Goal: Task Accomplishment & Management: Manage account settings

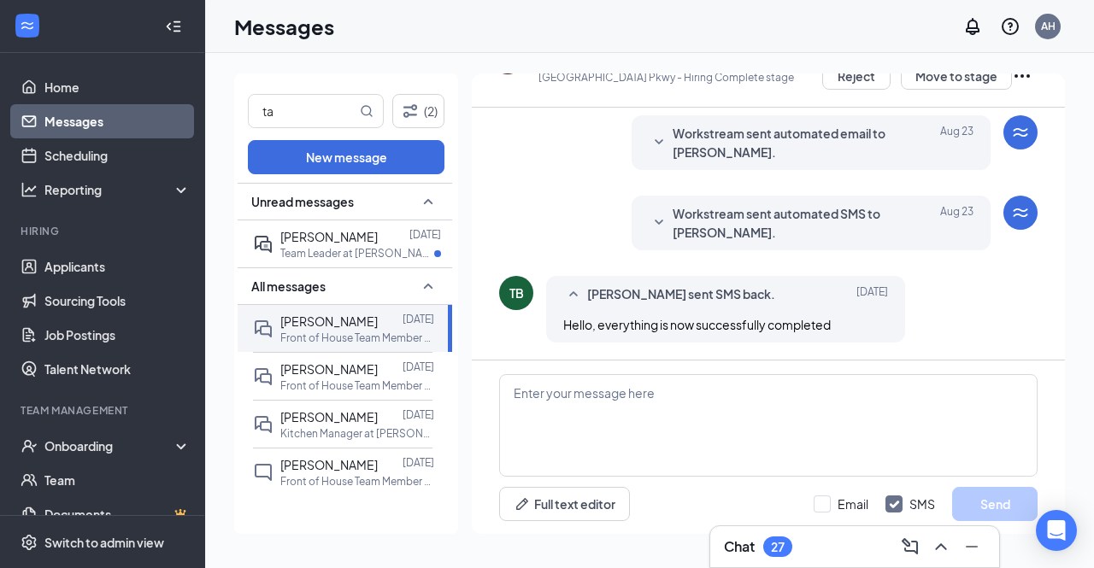
scroll to position [846, 0]
click at [625, 391] on textarea at bounding box center [768, 425] width 538 height 103
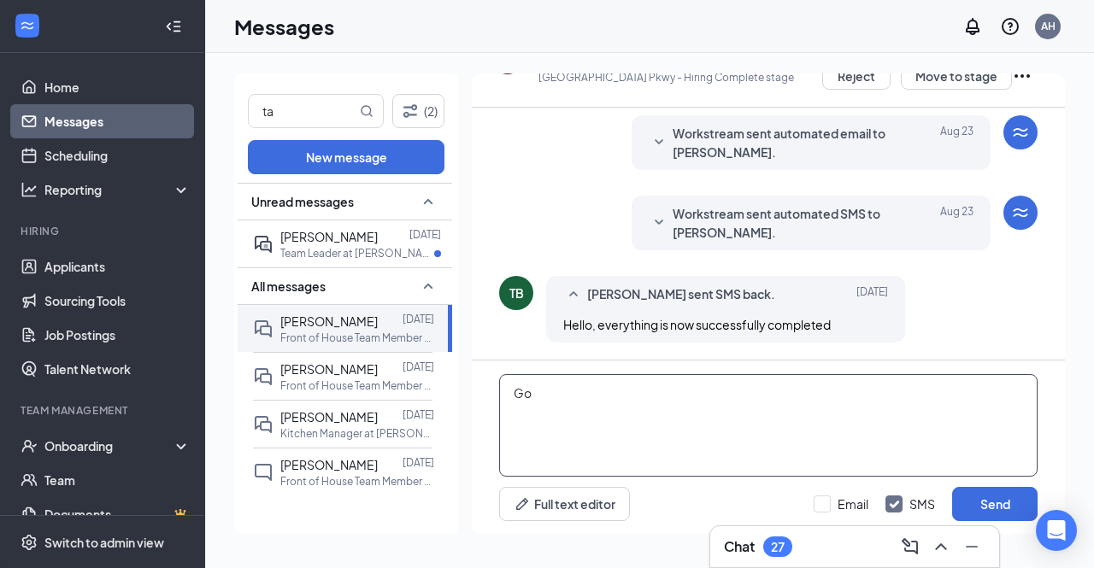
type textarea "G"
type textarea "A"
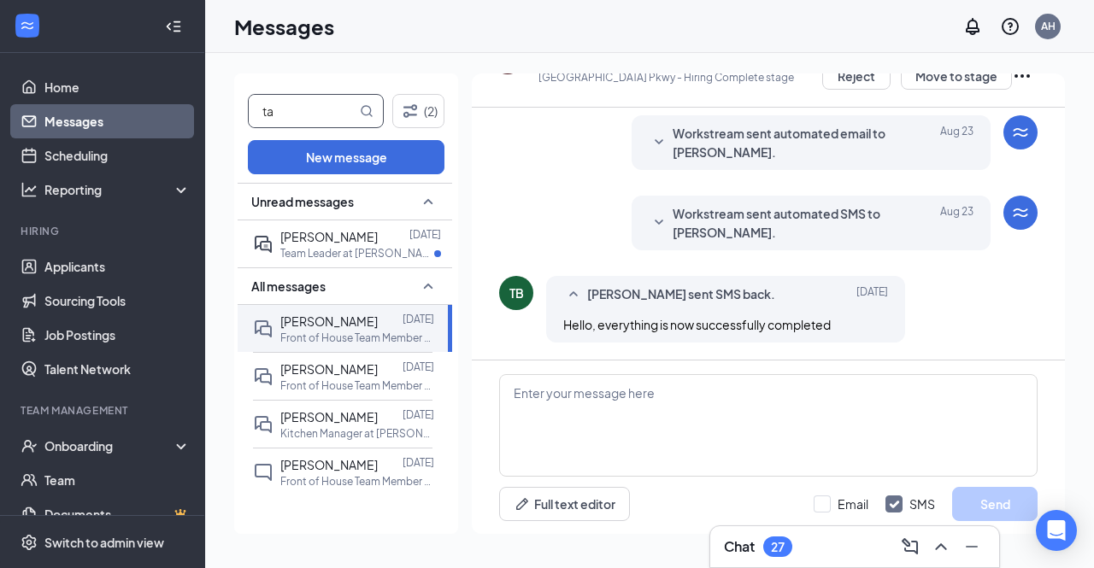
drag, startPoint x: 321, startPoint y: 106, endPoint x: 216, endPoint y: 122, distance: 106.3
click at [216, 122] on div "ta (2) New message Unread messages [PERSON_NAME] [DATE] Team Leader at [PERSON_…" at bounding box center [649, 310] width 889 height 515
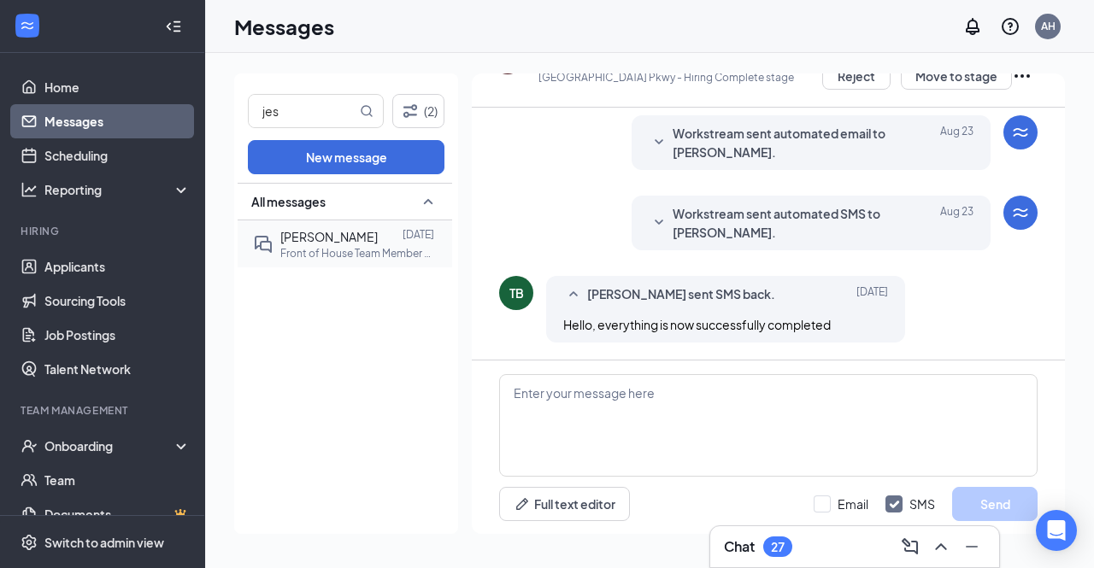
click at [316, 249] on p "Front of House Team Member at [PERSON_NAME][GEOGRAPHIC_DATA]" at bounding box center [357, 253] width 154 height 15
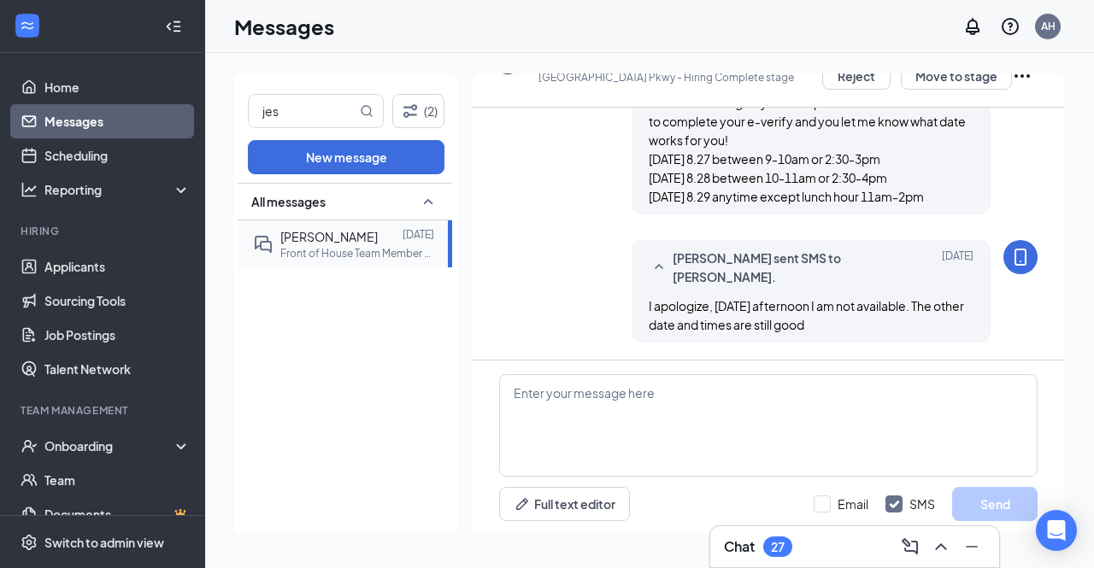
scroll to position [919, 0]
drag, startPoint x: 299, startPoint y: 112, endPoint x: 191, endPoint y: 124, distance: 109.2
click at [191, 124] on div "Home Messages Scheduling Reporting Hiring Applicants Sourcing Tools Job Posting…" at bounding box center [547, 284] width 1094 height 568
type input "ta"
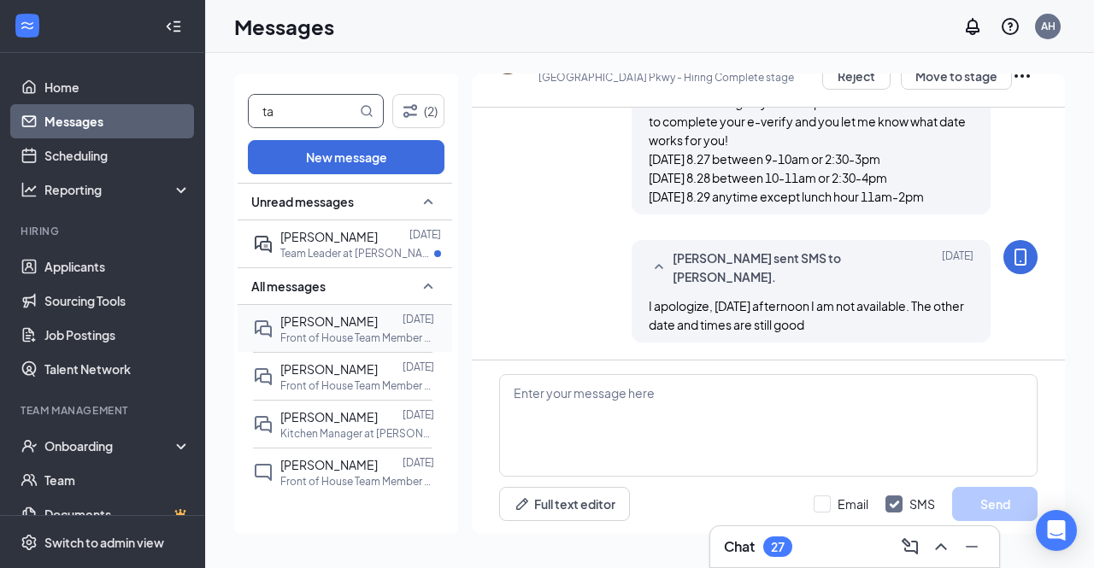
click at [357, 334] on p "Front of House Team Member at [PERSON_NAME][GEOGRAPHIC_DATA]" at bounding box center [357, 338] width 154 height 15
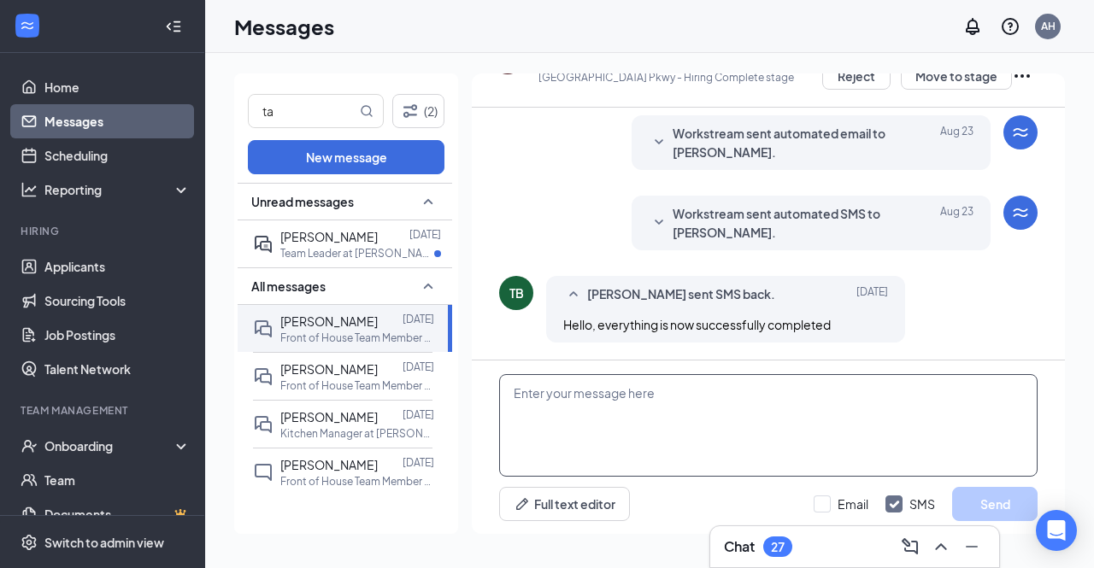
scroll to position [846, 0]
click at [619, 439] on textarea at bounding box center [768, 425] width 538 height 103
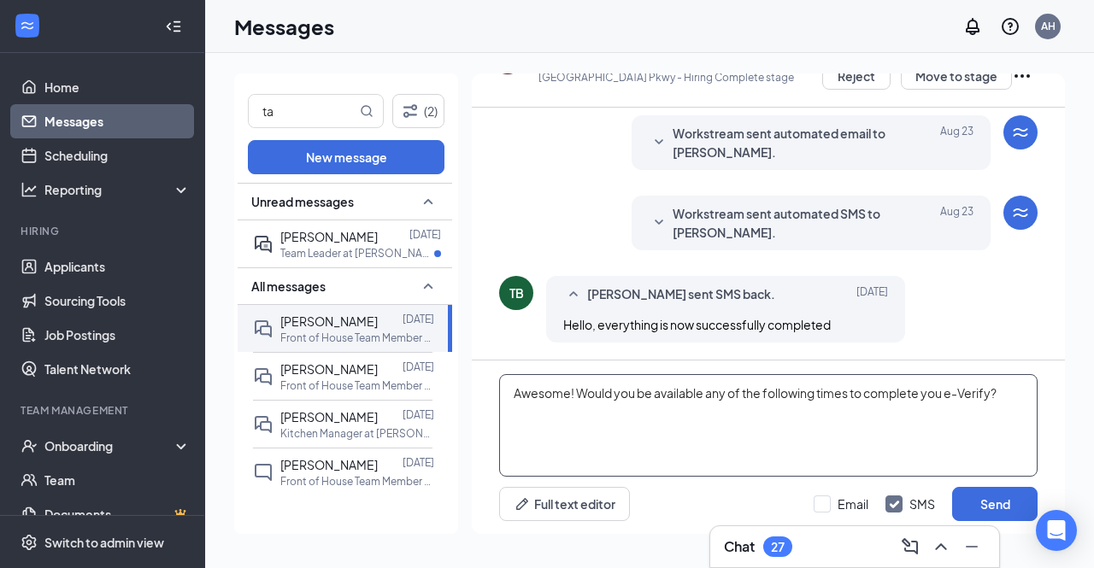
paste textarea "This will take about 45 minutes to an hour of your time. You will need your doc…"
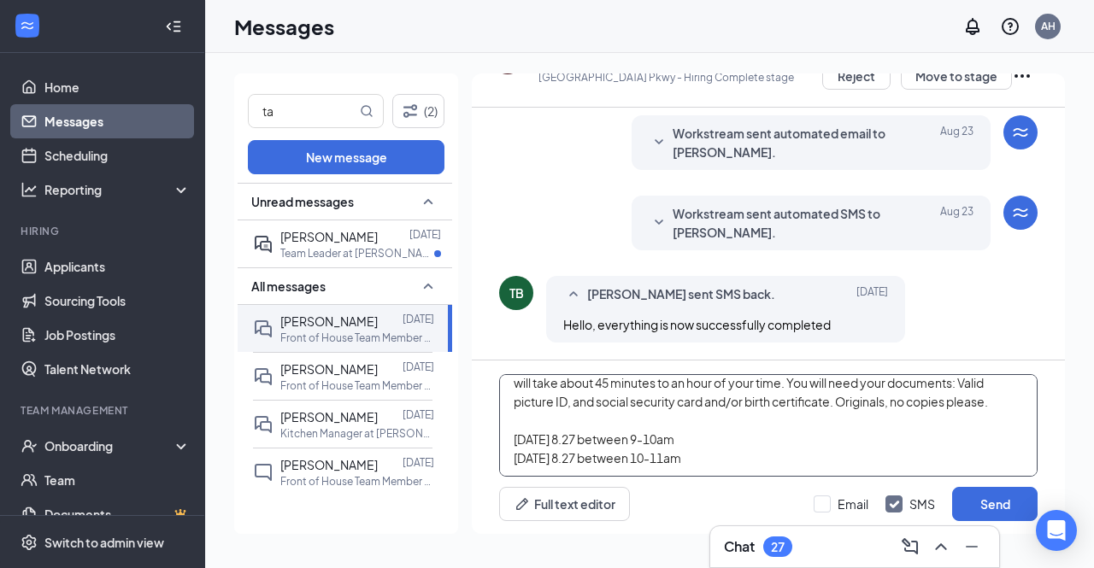
scroll to position [56, 0]
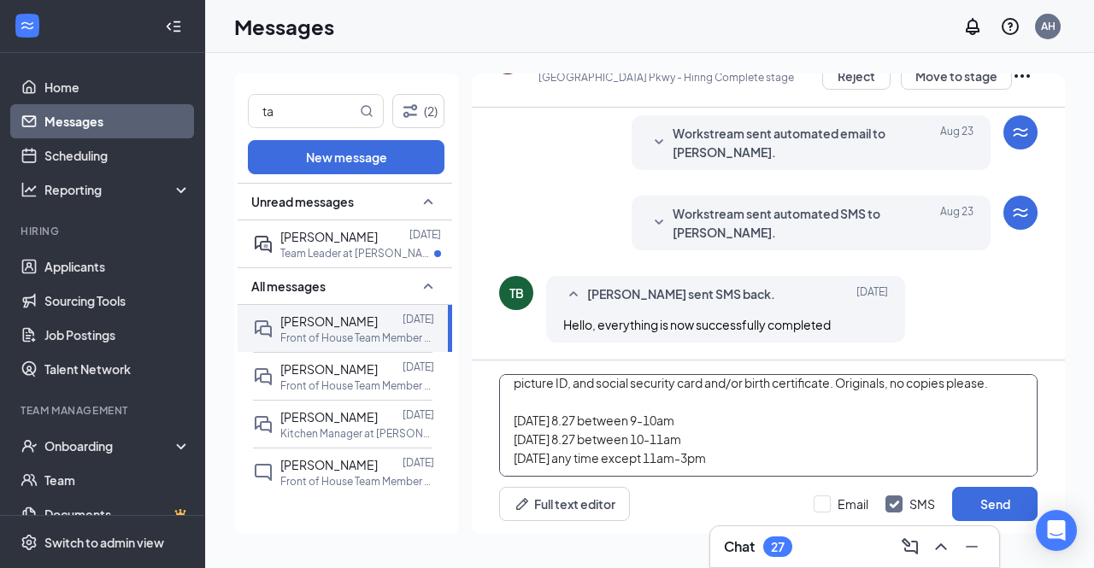
type textarea "Awesome! Would you be available any of the following times to complete you e-Ve…"
click at [974, 485] on div "Awesome! Would you be available any of the following times to complete you e-Ve…" at bounding box center [768, 448] width 593 height 174
click at [977, 498] on button "Send" at bounding box center [994, 504] width 85 height 34
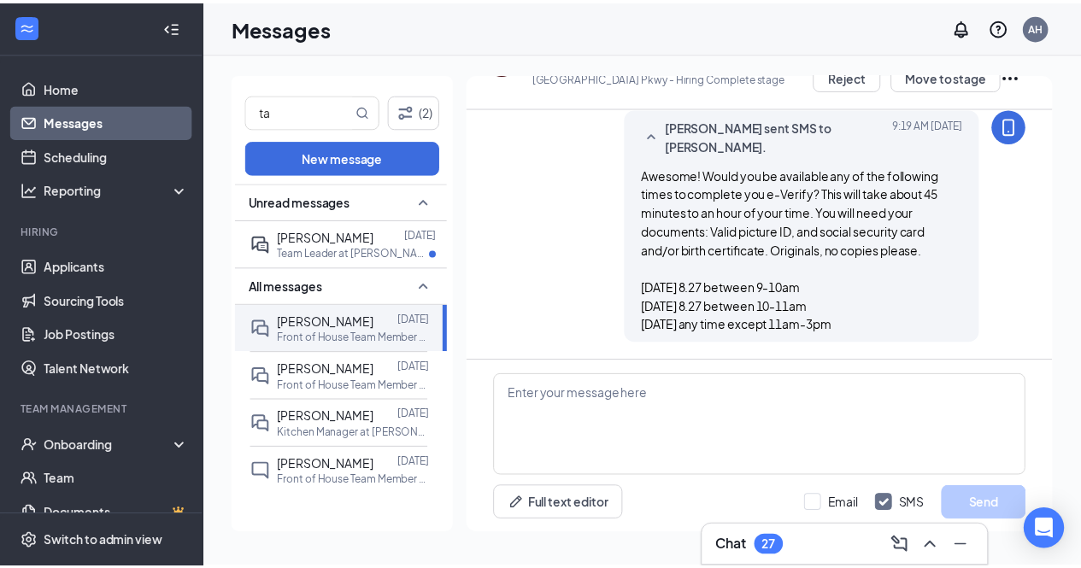
scroll to position [1106, 0]
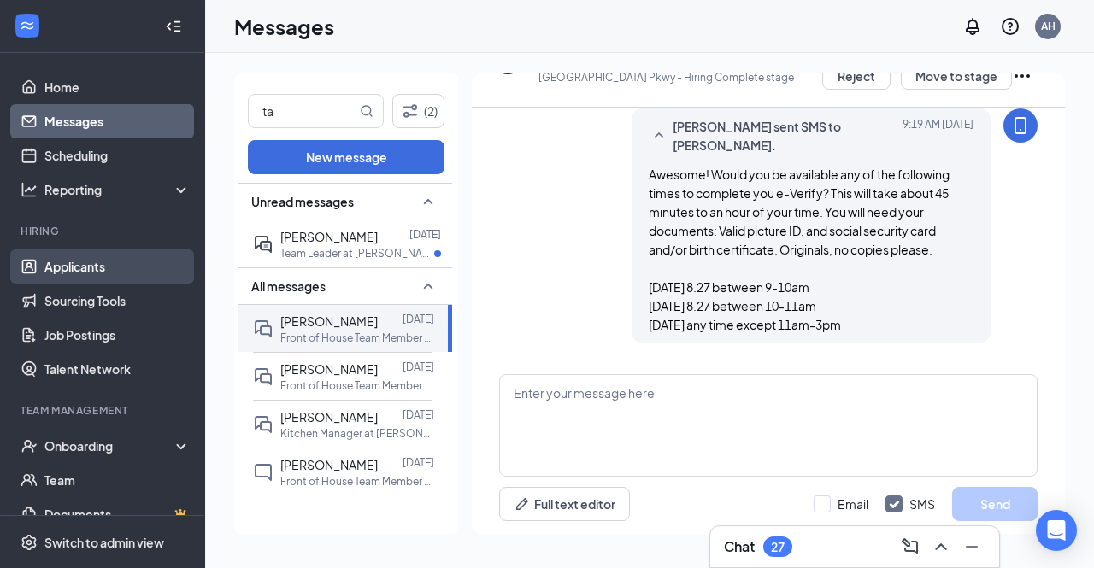
click at [85, 265] on link "Applicants" at bounding box center [117, 266] width 146 height 34
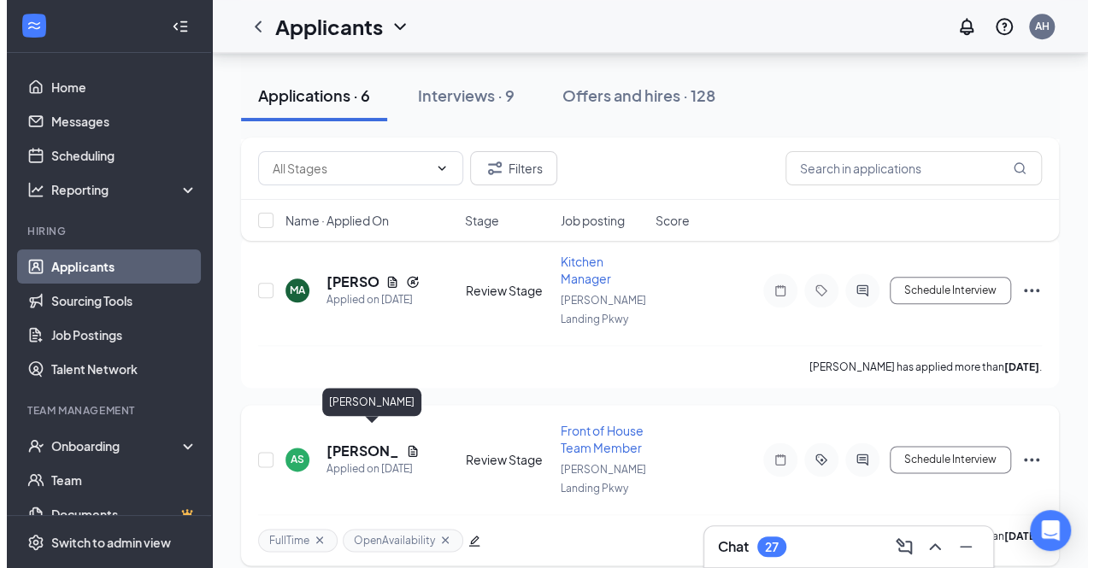
scroll to position [713, 0]
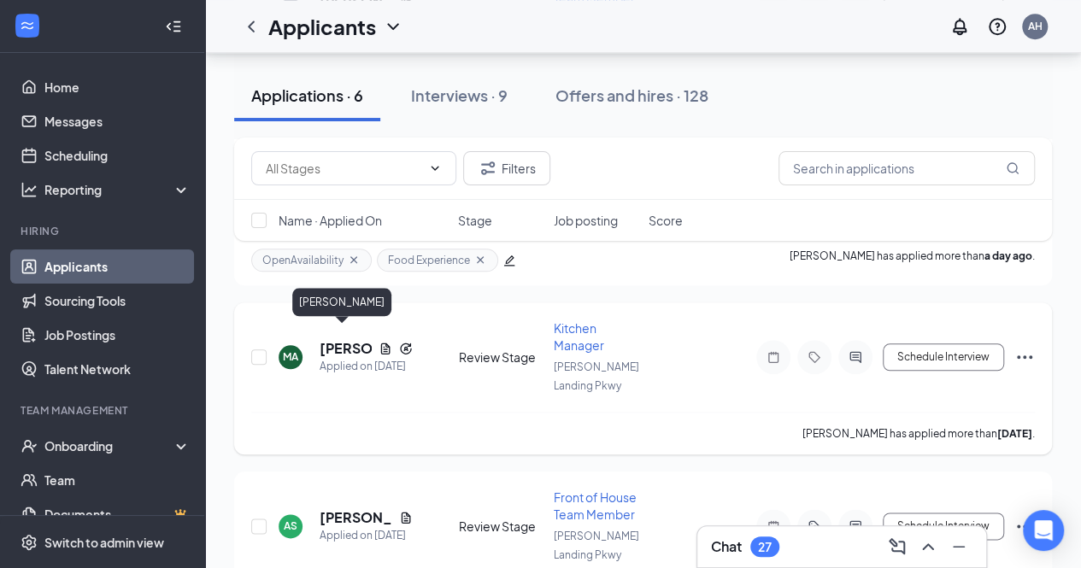
click at [347, 340] on h5 "[PERSON_NAME]" at bounding box center [346, 348] width 52 height 19
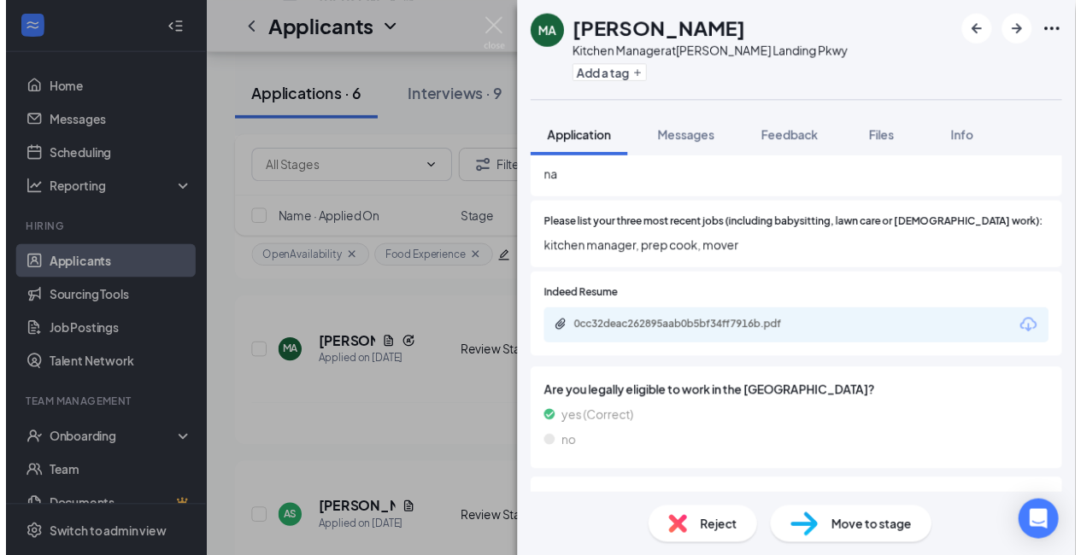
scroll to position [577, 0]
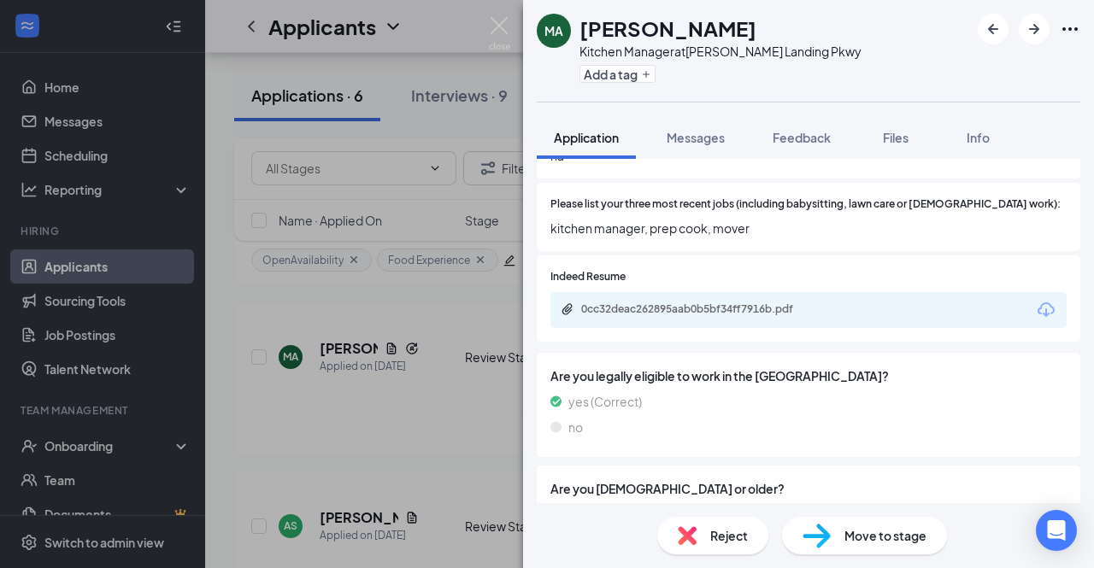
click at [751, 302] on div "0cc32deac262895aab0b5bf34ff7916b.pdf" at bounding box center [700, 309] width 239 height 14
click at [502, 15] on div "MA [PERSON_NAME] Kitchen Manager at [PERSON_NAME][GEOGRAPHIC_DATA] Pkwy Add a t…" at bounding box center [547, 284] width 1094 height 568
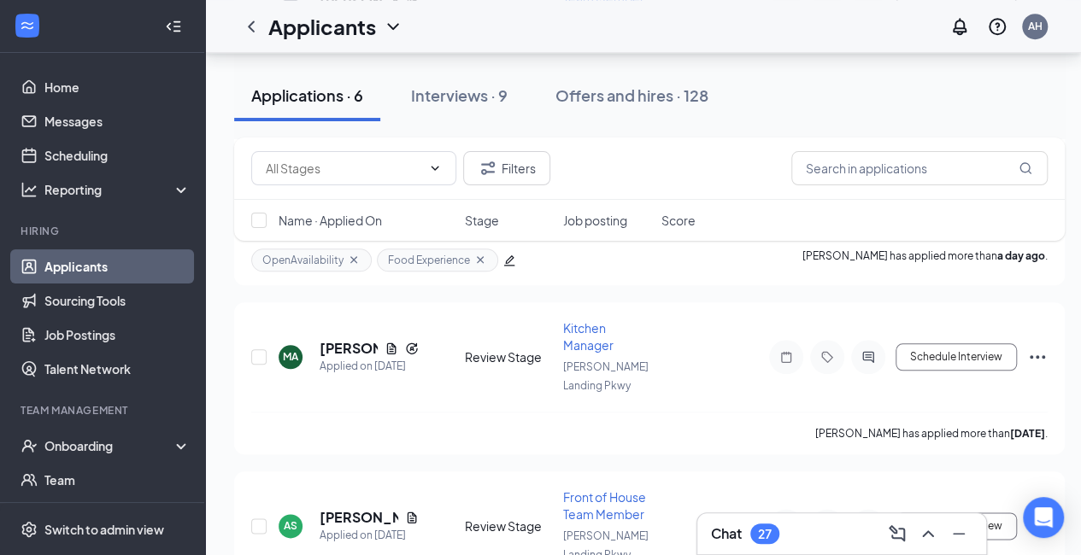
click at [507, 15] on div "Applicants AH" at bounding box center [643, 26] width 876 height 53
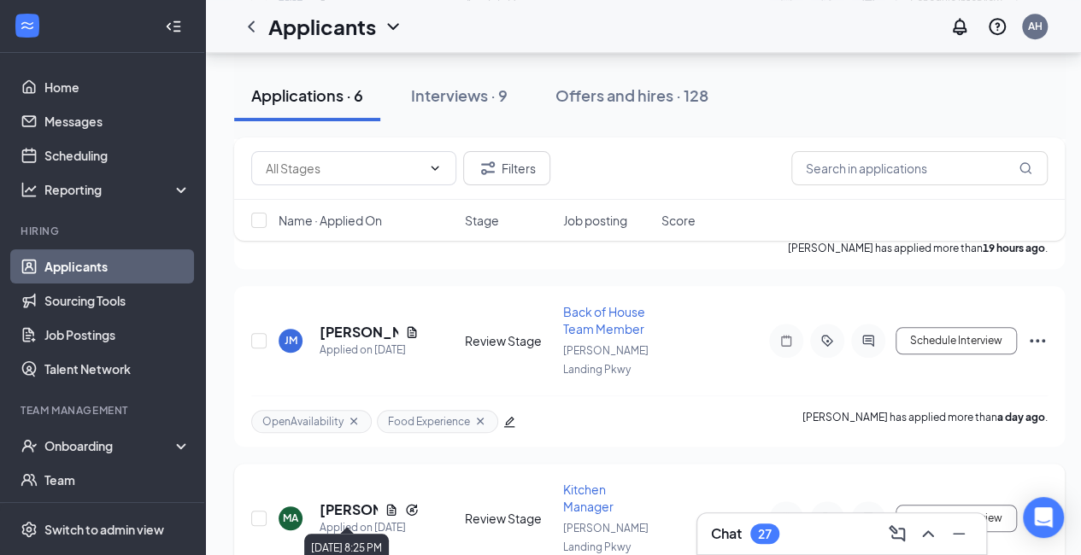
scroll to position [542, 0]
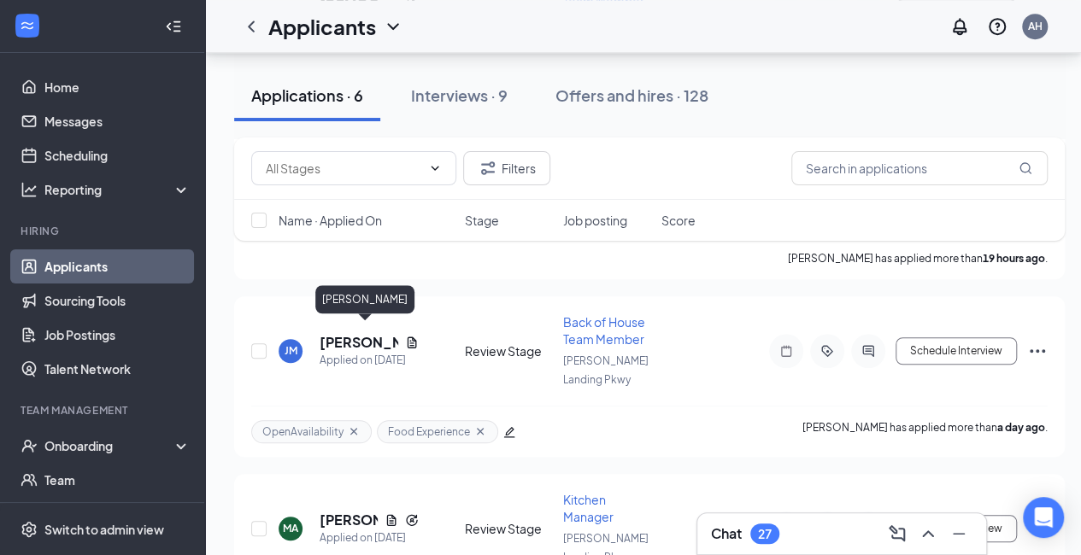
click at [349, 312] on div "[PERSON_NAME]" at bounding box center [364, 299] width 99 height 28
click at [347, 333] on h5 "[PERSON_NAME]" at bounding box center [359, 342] width 79 height 19
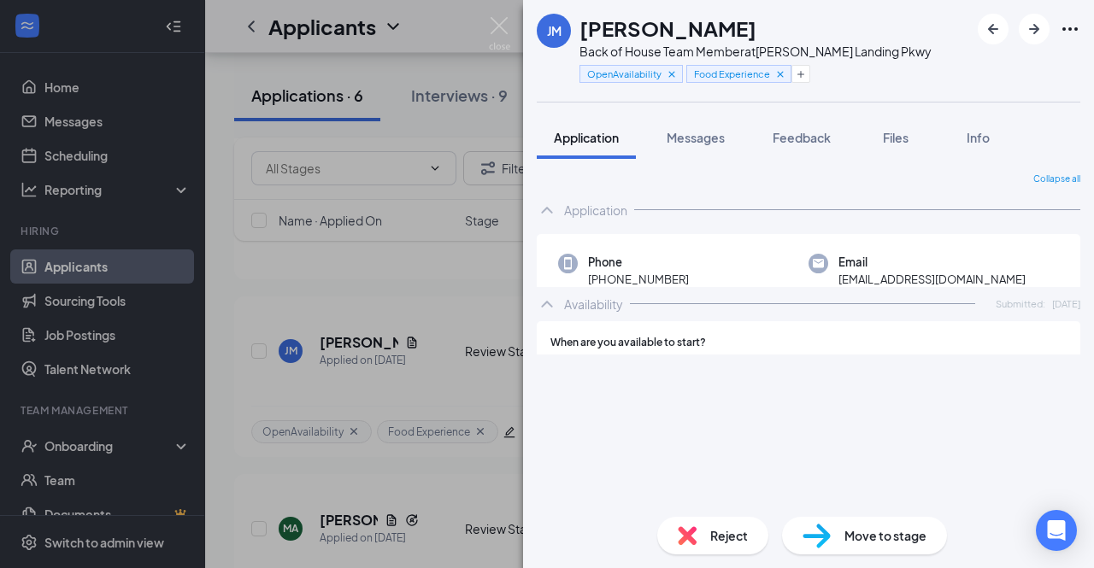
click at [483, 28] on div "[PERSON_NAME] Back of House Team Member at [PERSON_NAME][GEOGRAPHIC_DATA] Pkwy …" at bounding box center [547, 284] width 1094 height 568
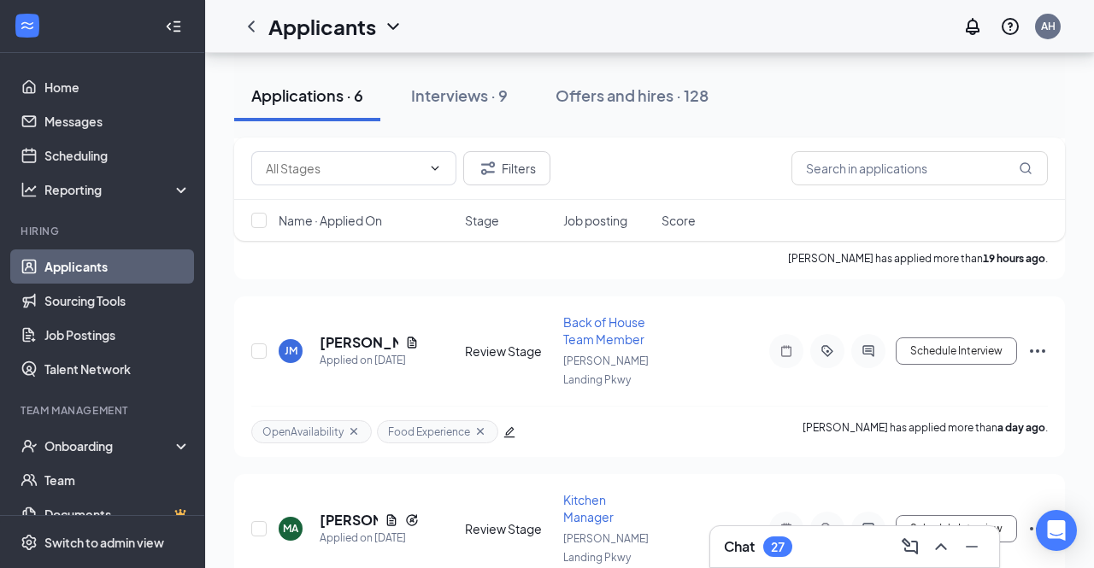
click at [504, 25] on div "Applicants AH" at bounding box center [649, 26] width 889 height 53
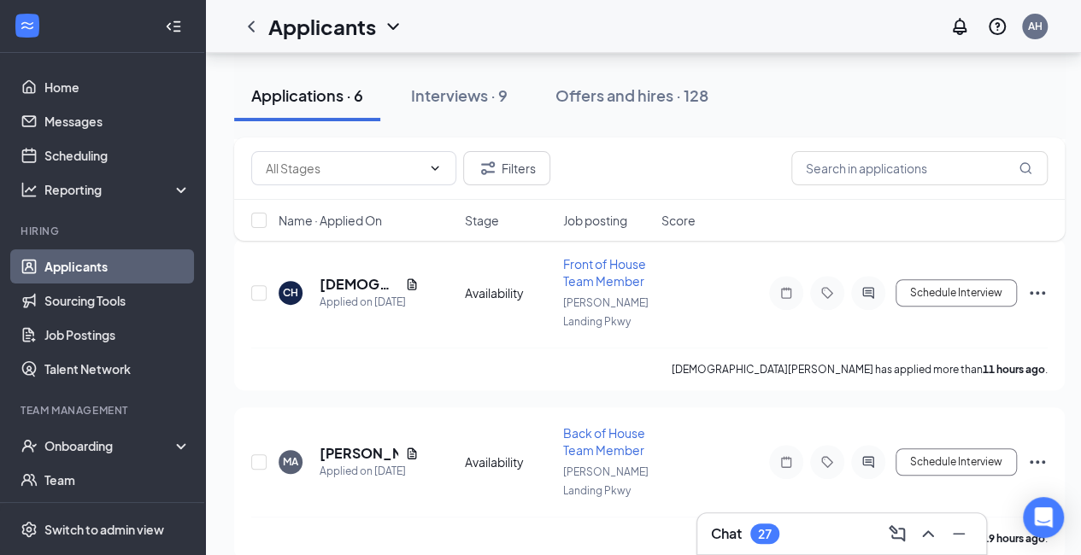
scroll to position [262, 13]
click at [345, 462] on div "Applied on [DATE]" at bounding box center [369, 470] width 99 height 17
click at [337, 448] on h5 "[PERSON_NAME]" at bounding box center [359, 452] width 79 height 19
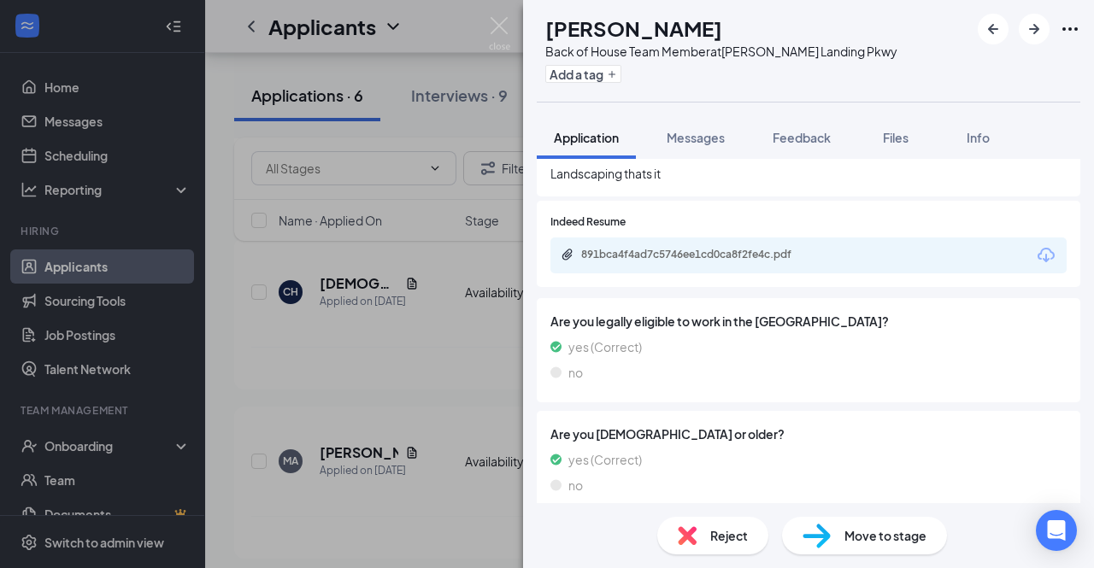
scroll to position [617, 0]
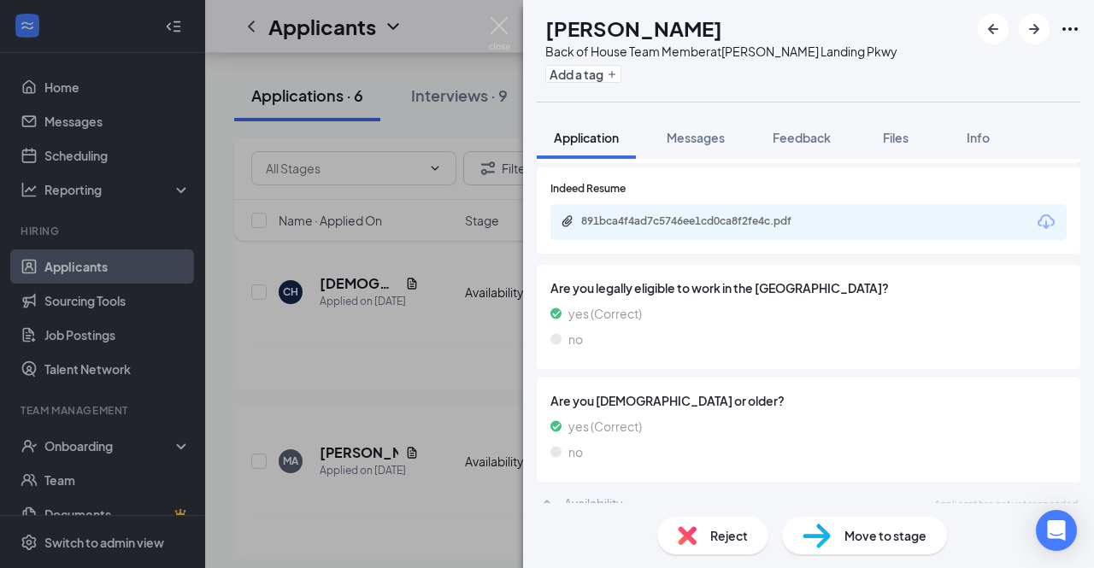
click at [719, 540] on span "Reject" at bounding box center [729, 535] width 38 height 19
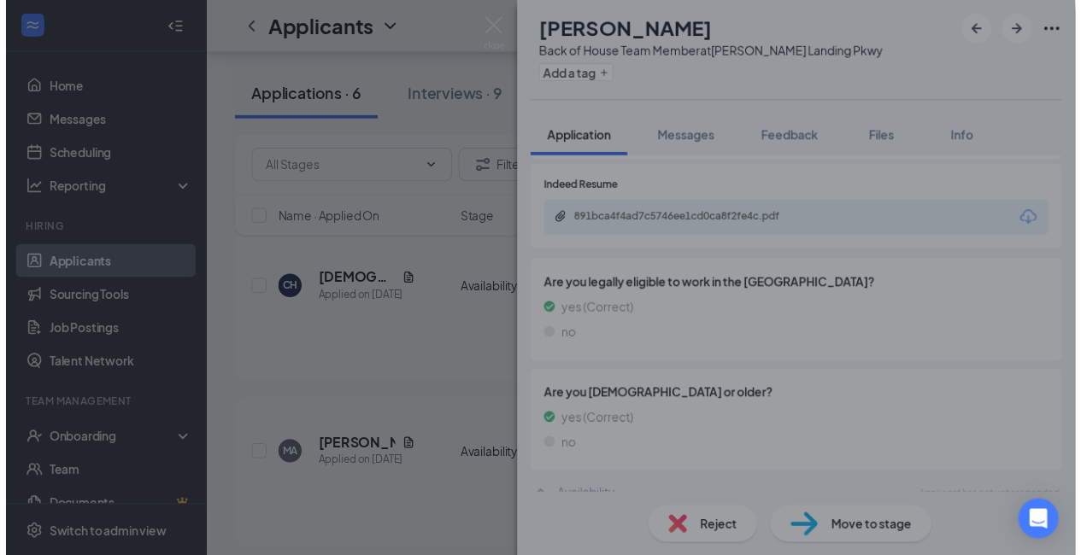
scroll to position [610, 0]
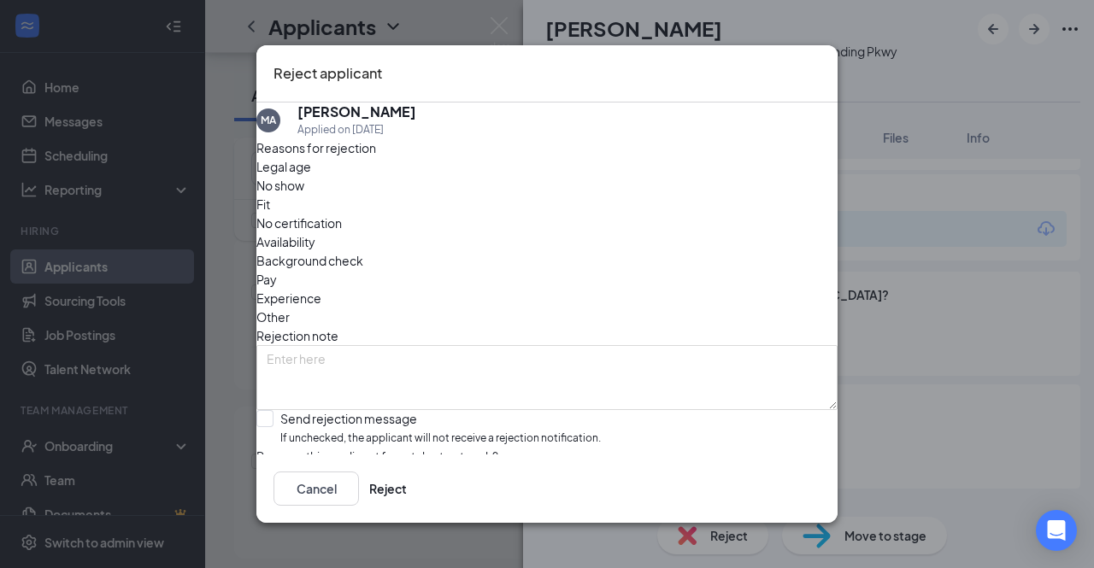
click at [315, 232] on span "Availability" at bounding box center [285, 241] width 59 height 19
click at [281, 410] on input "Send rejection message If unchecked, the applicant will not receive a rejection…" at bounding box center [428, 428] width 344 height 37
checkbox input "true"
click at [407, 472] on button "Reject" at bounding box center [388, 489] width 38 height 34
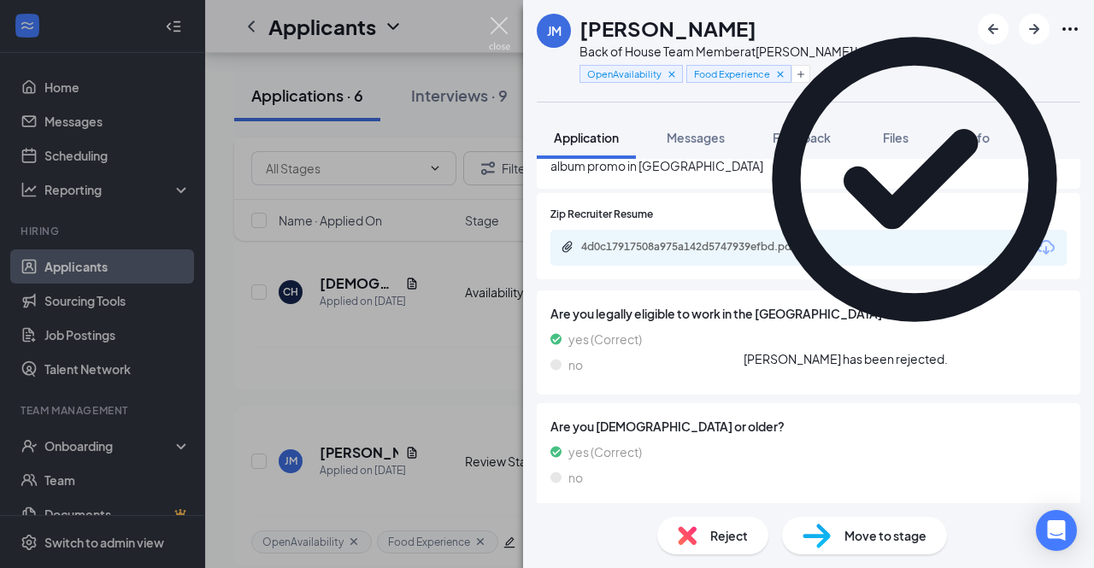
click at [501, 30] on img at bounding box center [499, 33] width 21 height 33
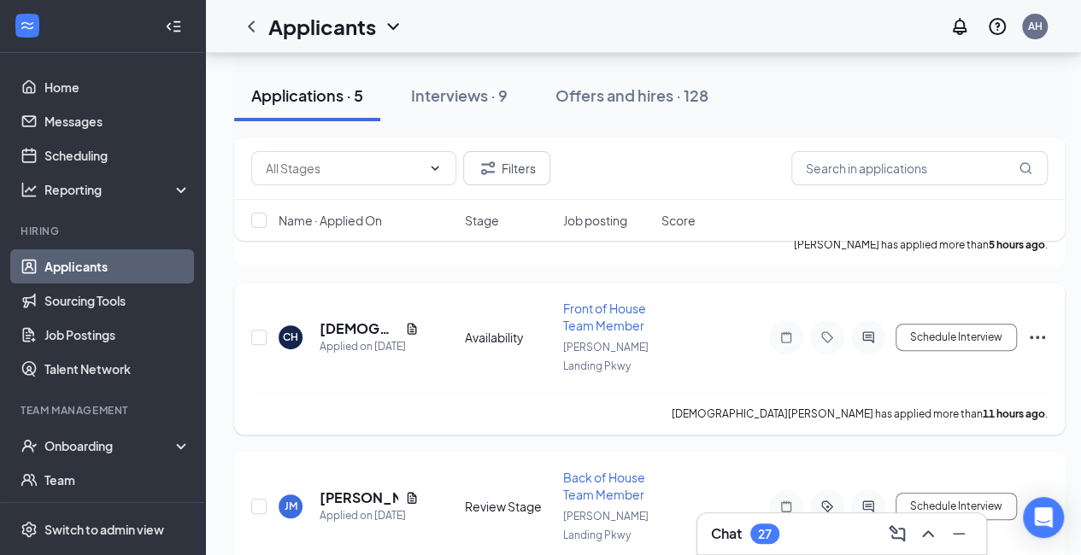
scroll to position [213, 13]
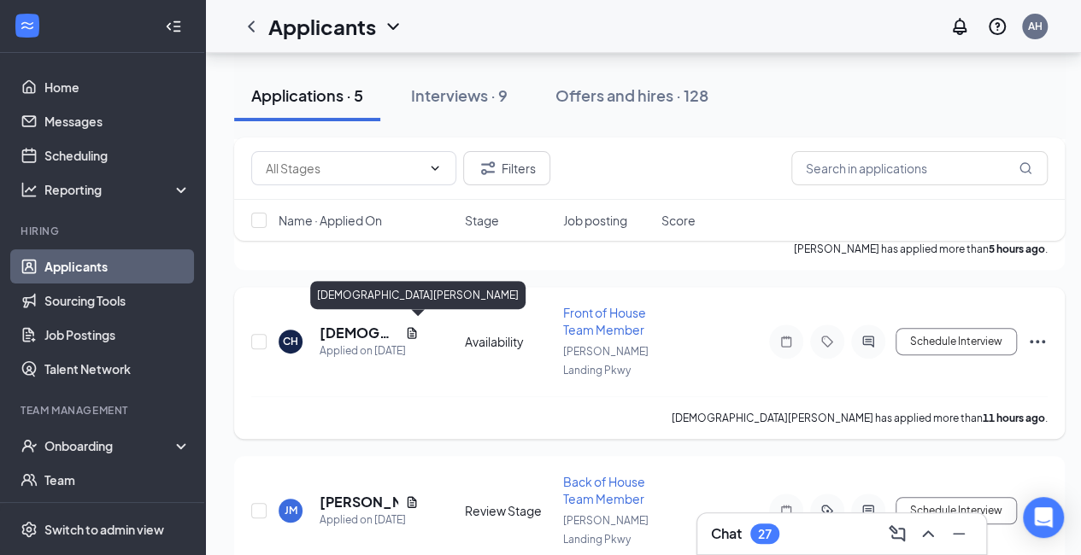
click at [320, 334] on h5 "[DEMOGRAPHIC_DATA][PERSON_NAME]" at bounding box center [359, 333] width 79 height 19
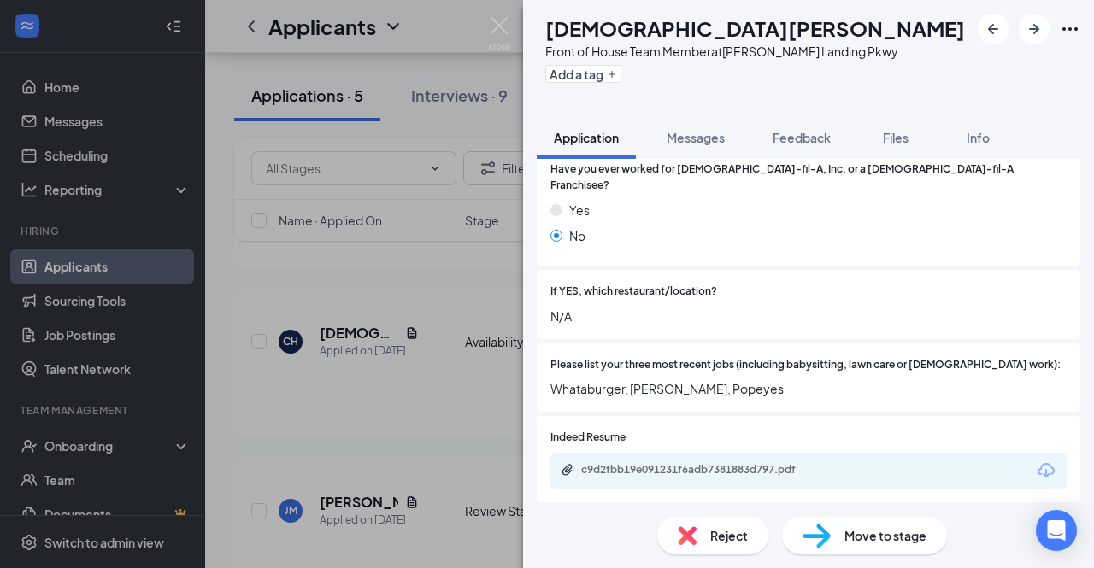
scroll to position [369, 0]
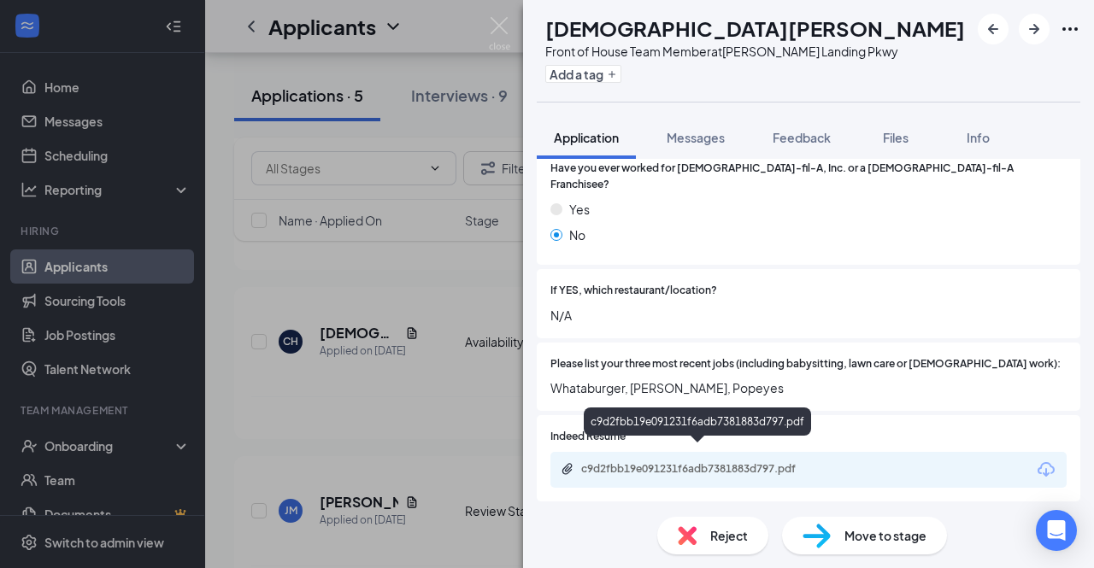
click at [622, 462] on div "c9d2fbb19e091231f6adb7381883d797.pdf" at bounding box center [700, 469] width 239 height 14
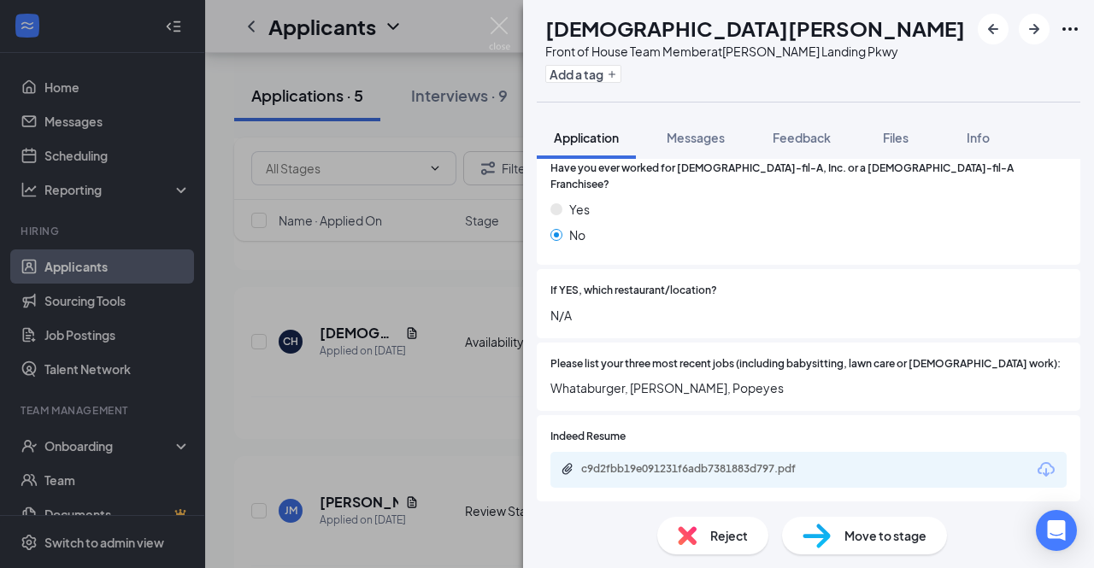
scroll to position [730, 0]
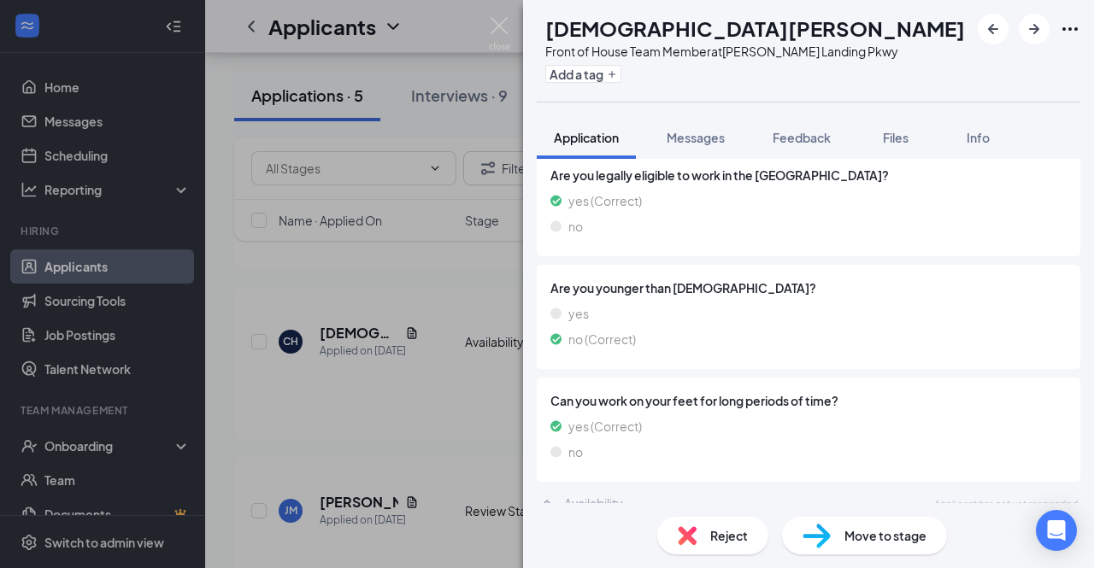
click at [711, 544] on span "Reject" at bounding box center [729, 535] width 38 height 19
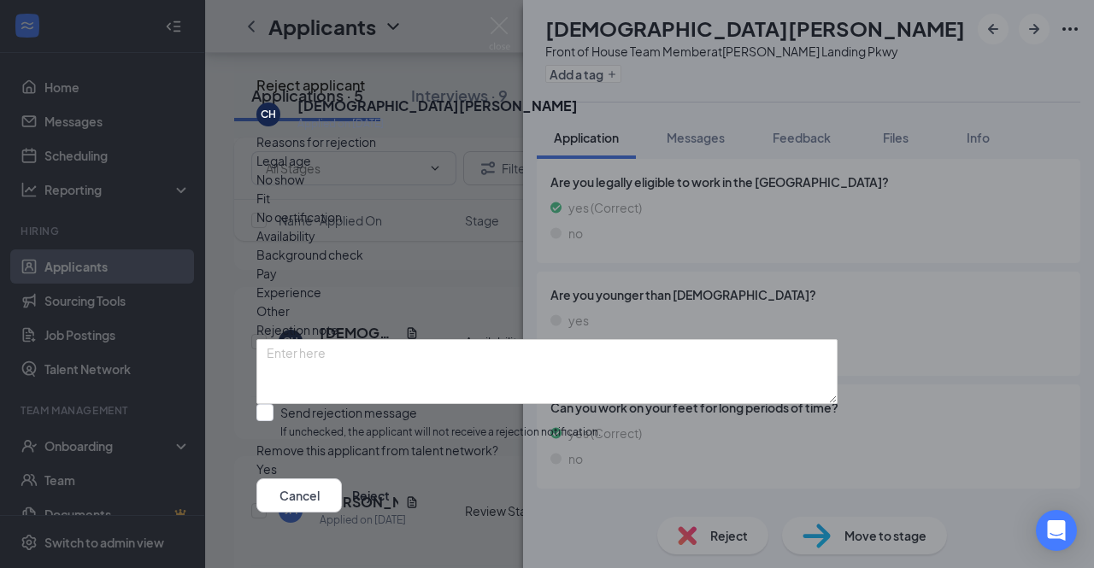
click at [315, 226] on span "Availability" at bounding box center [285, 235] width 59 height 19
click at [277, 404] on input "Send rejection message If unchecked, the applicant will not receive a rejection…" at bounding box center [428, 422] width 344 height 37
checkbox input "true"
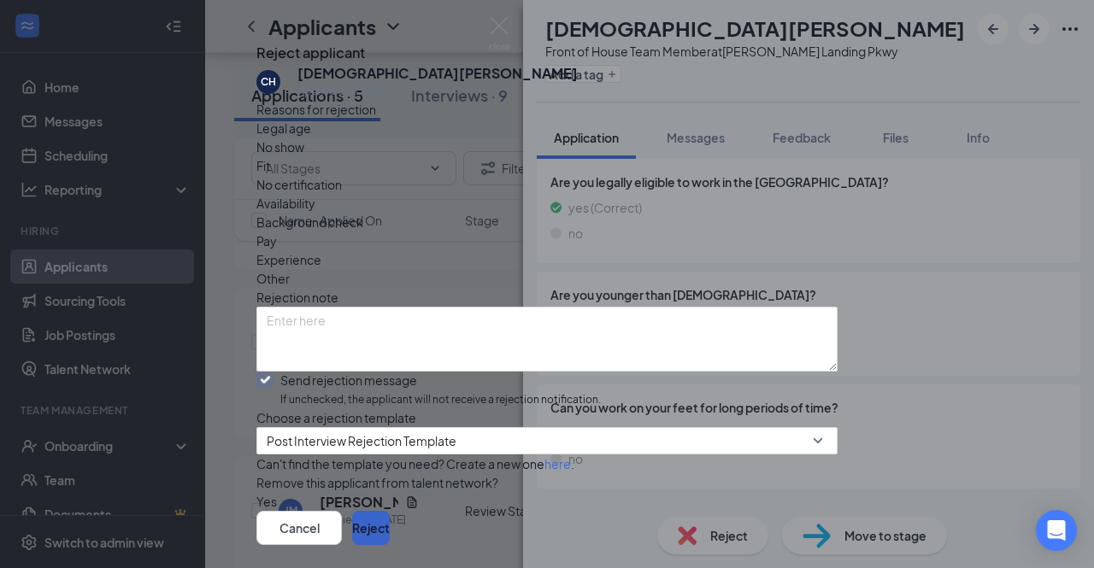
click at [390, 511] on button "Reject" at bounding box center [371, 528] width 38 height 34
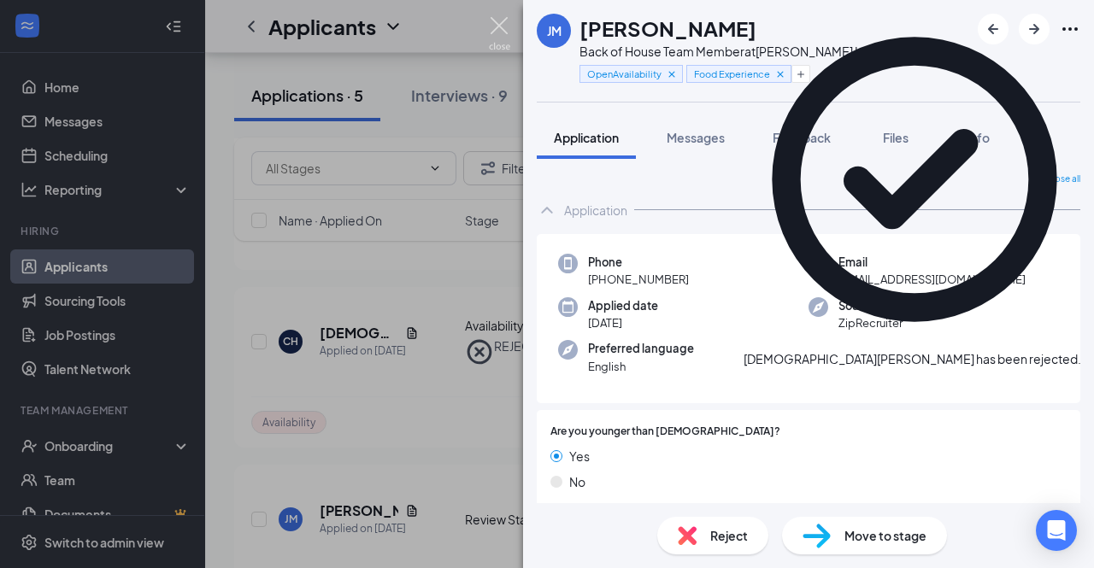
click at [502, 29] on img at bounding box center [499, 33] width 21 height 33
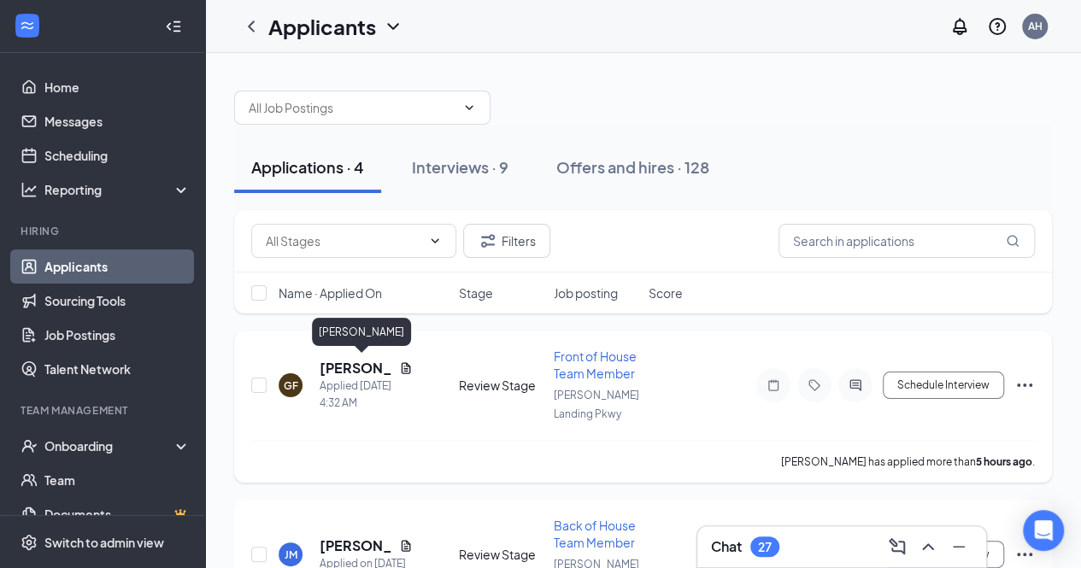
click at [355, 365] on h5 "[PERSON_NAME]" at bounding box center [356, 368] width 73 height 19
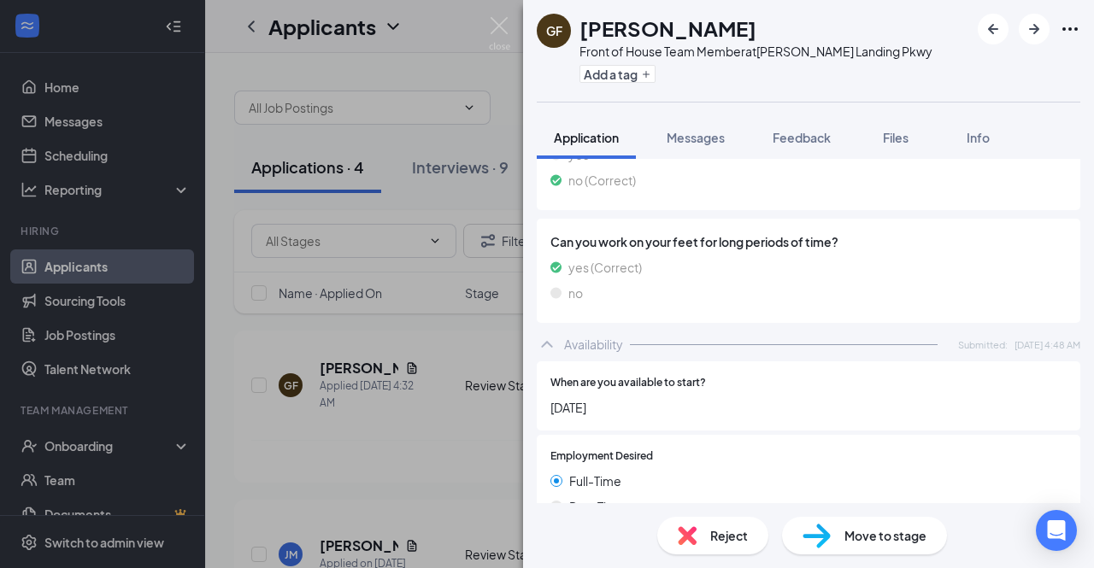
scroll to position [1263, 0]
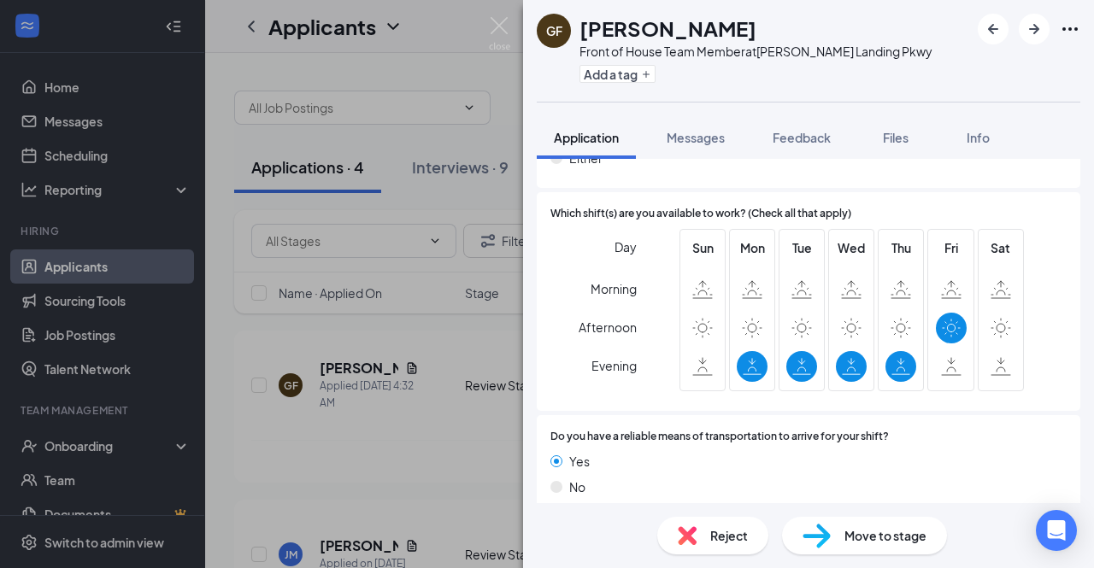
click at [730, 520] on div "Reject" at bounding box center [712, 536] width 111 height 38
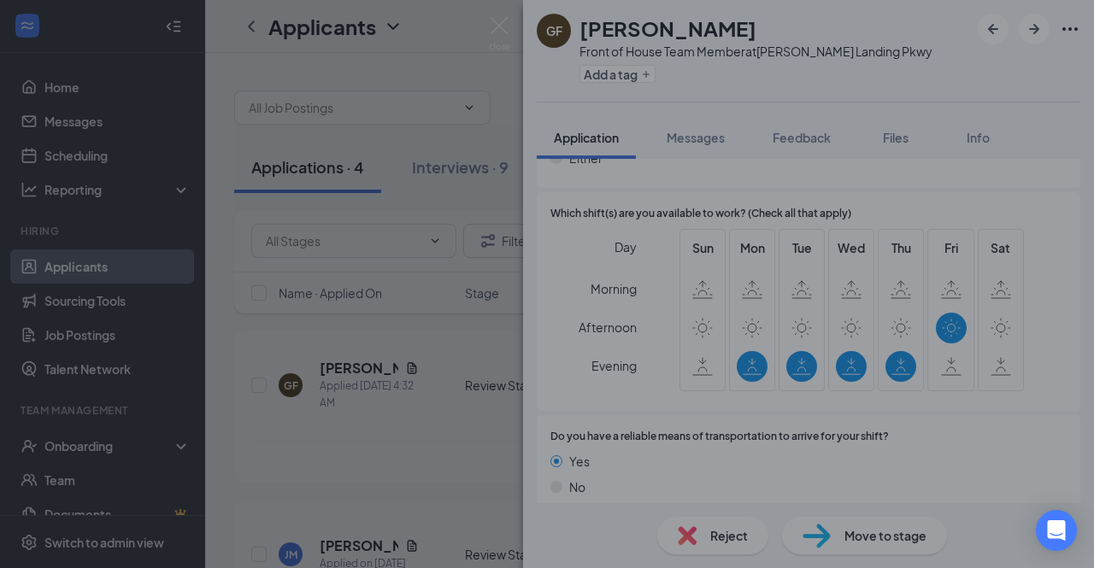
scroll to position [1256, 0]
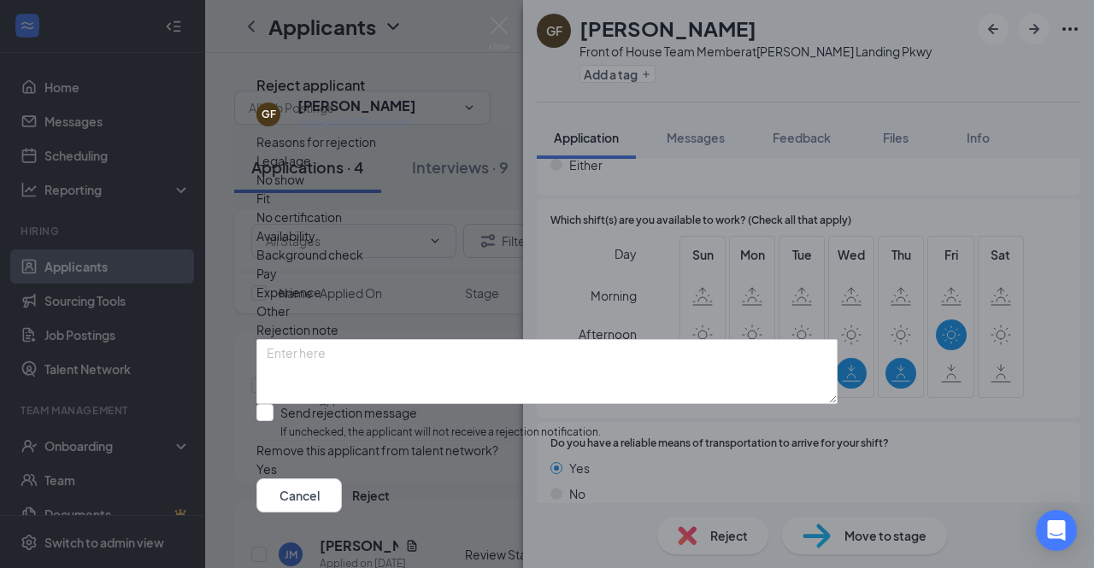
click at [272, 75] on icon "Cross" at bounding box center [266, 80] width 10 height 10
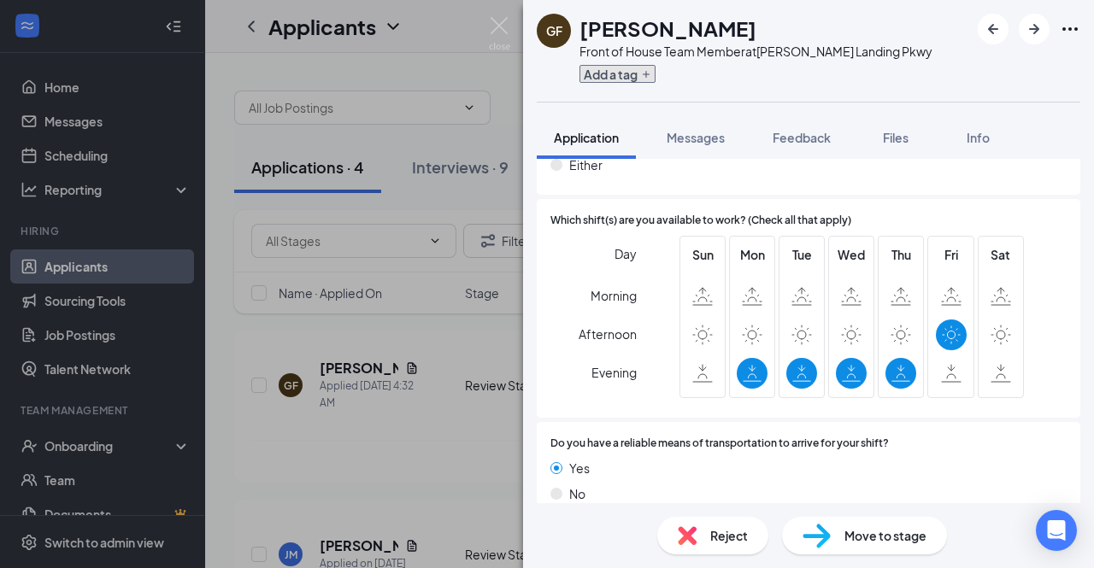
click at [621, 76] on button "Add a tag" at bounding box center [617, 74] width 76 height 18
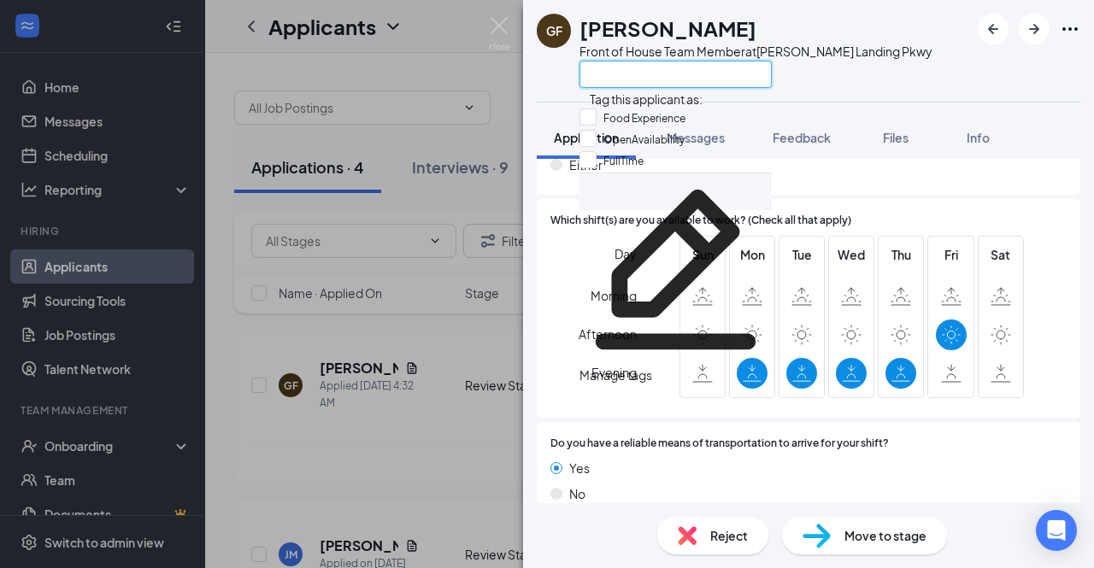
click at [613, 85] on input "text" at bounding box center [675, 74] width 192 height 27
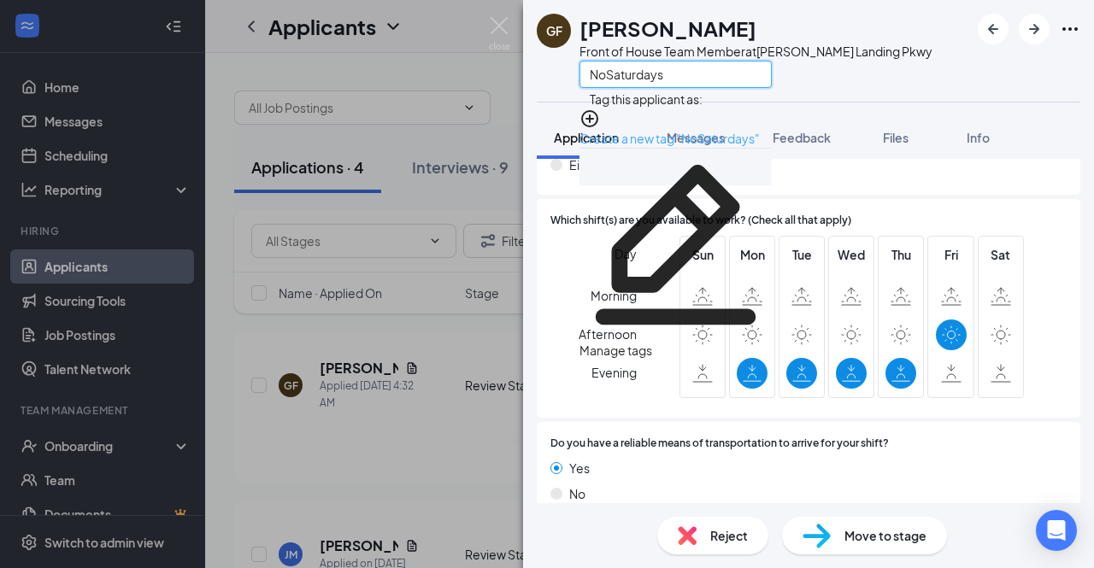
type input "NoSaturdays"
click at [654, 131] on link "Create a new tag "NoSaturdays"" at bounding box center [669, 138] width 180 height 15
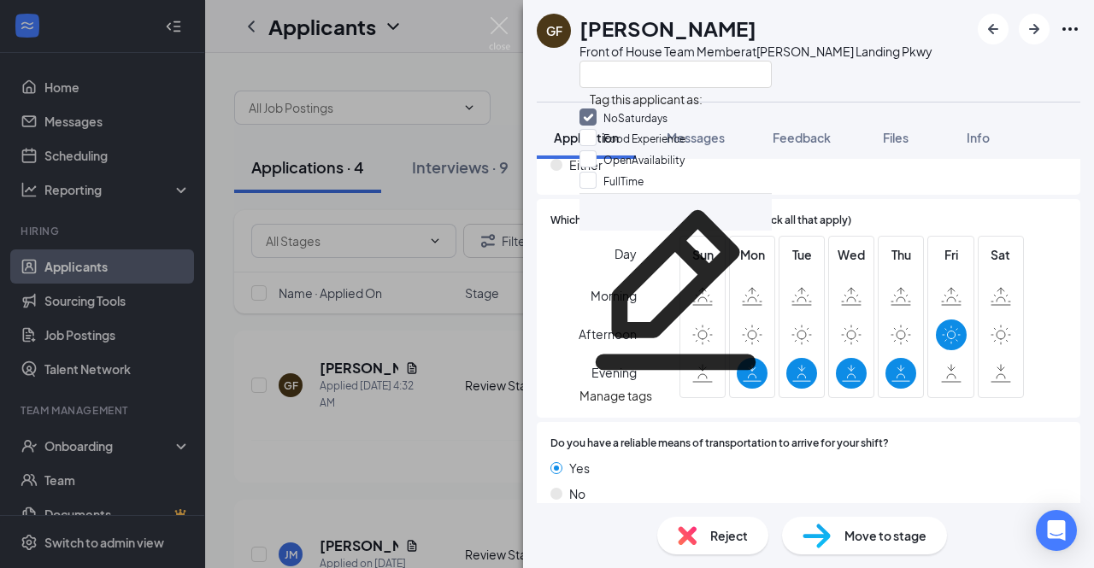
click at [953, 95] on div "GF [PERSON_NAME] Front of House Team Member at [PERSON_NAME][GEOGRAPHIC_DATA]" at bounding box center [808, 51] width 571 height 102
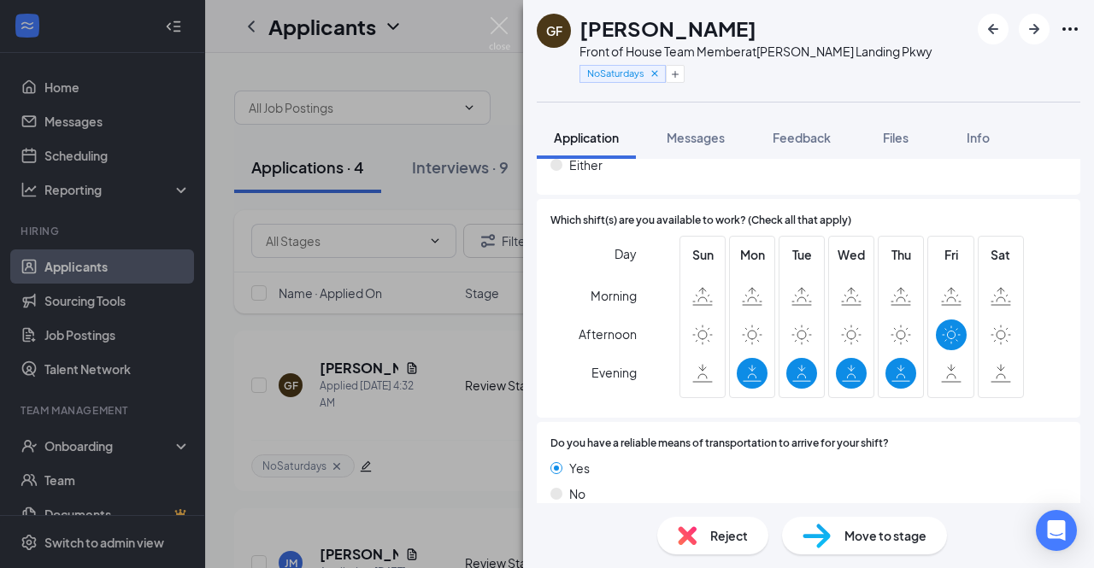
click at [704, 534] on div "Reject" at bounding box center [712, 536] width 111 height 38
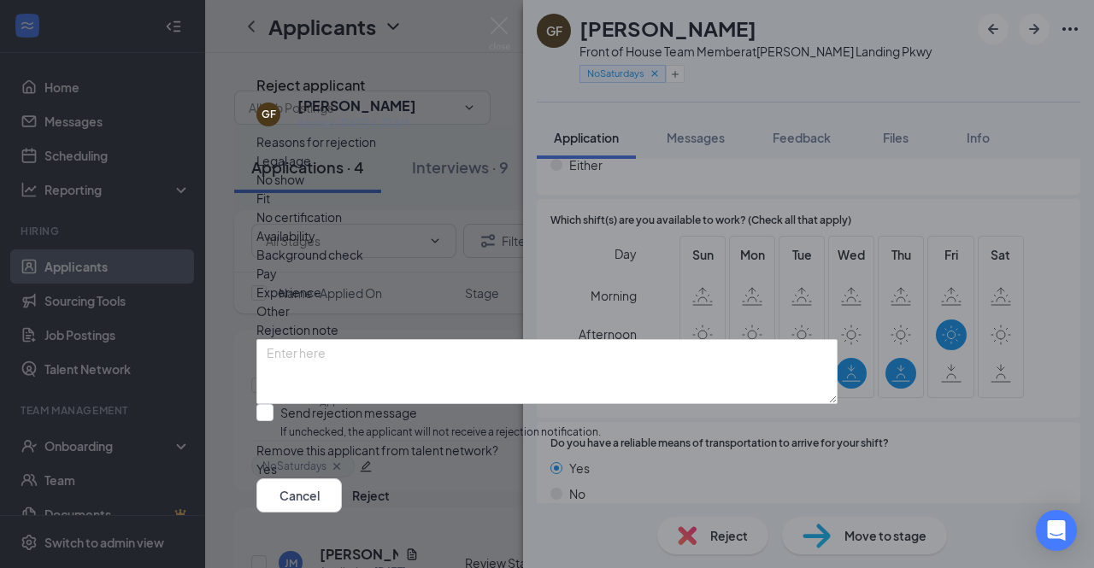
click at [634, 226] on div "Availability" at bounding box center [546, 235] width 581 height 19
click at [282, 404] on input "Send rejection message If unchecked, the applicant will not receive a rejection…" at bounding box center [428, 422] width 344 height 37
checkbox input "true"
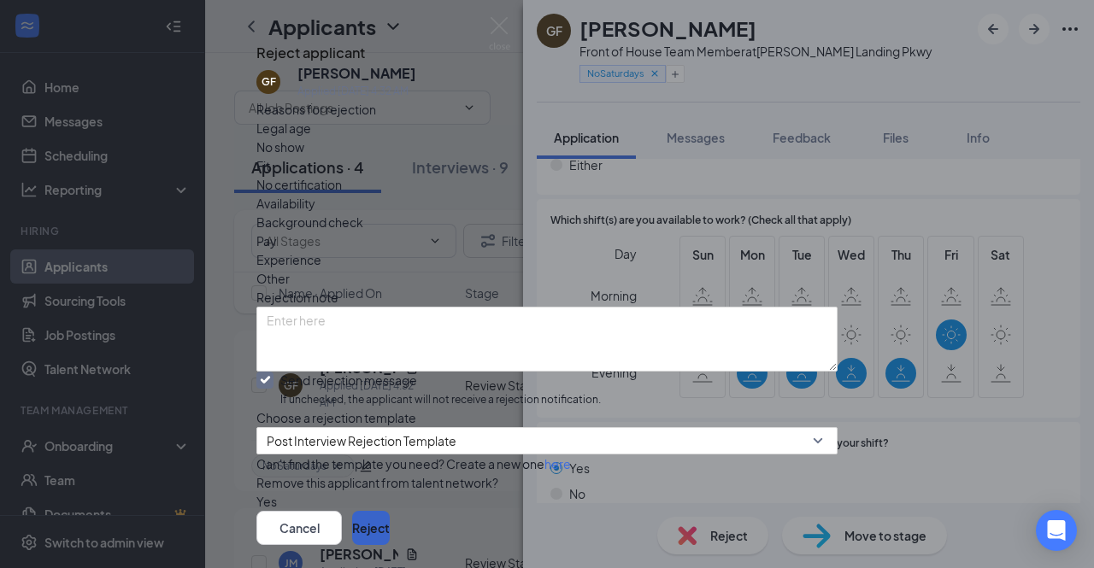
click at [390, 511] on button "Reject" at bounding box center [371, 528] width 38 height 34
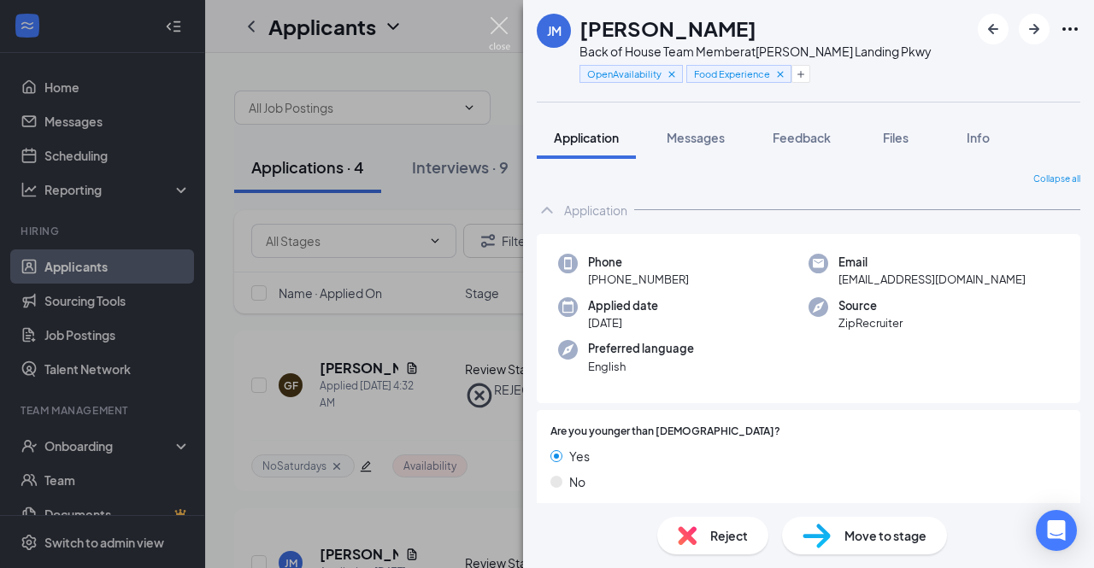
click at [511, 32] on div "[PERSON_NAME] Back of House Team Member at [PERSON_NAME][GEOGRAPHIC_DATA] Pkwy …" at bounding box center [547, 284] width 1094 height 568
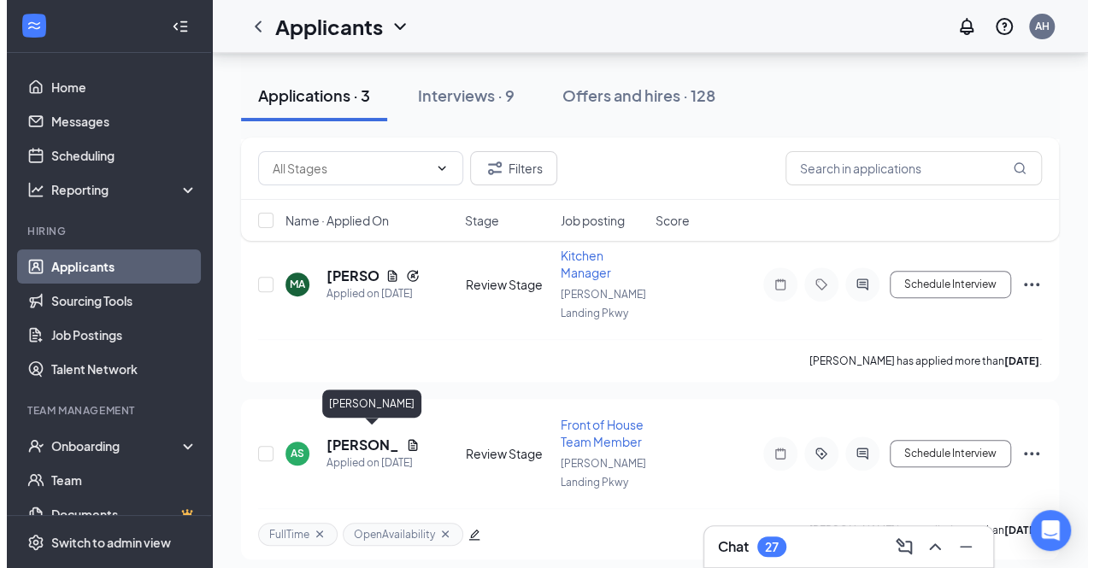
scroll to position [280, 0]
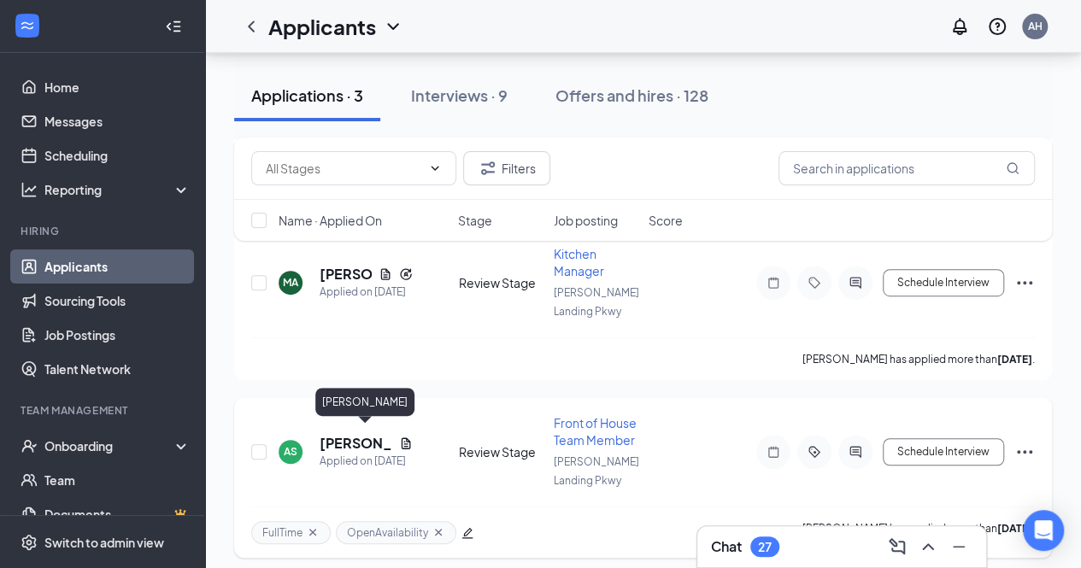
click at [369, 437] on h5 "[PERSON_NAME]" at bounding box center [356, 443] width 73 height 19
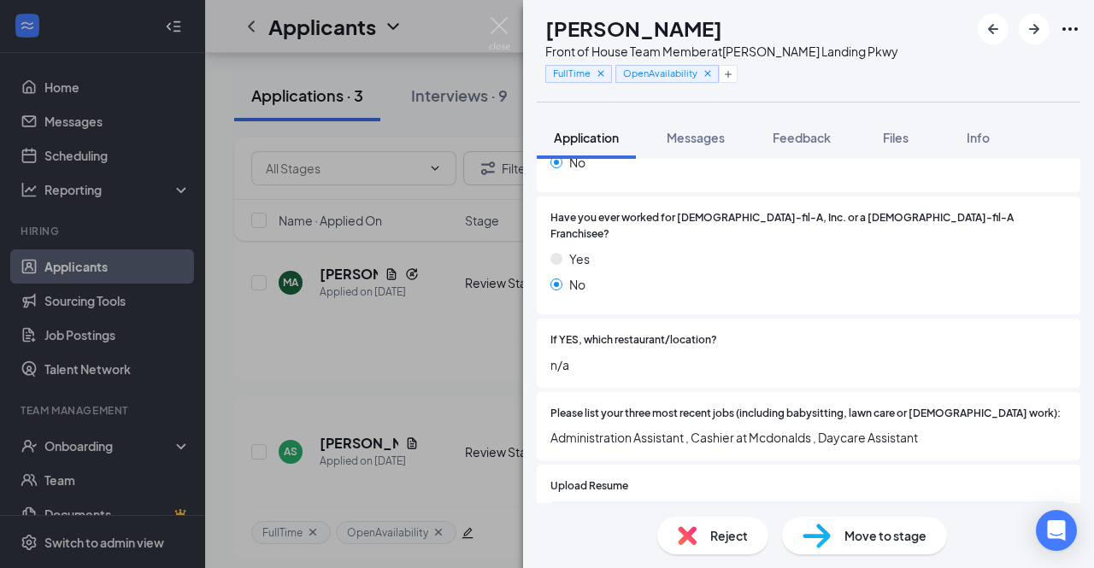
scroll to position [381, 0]
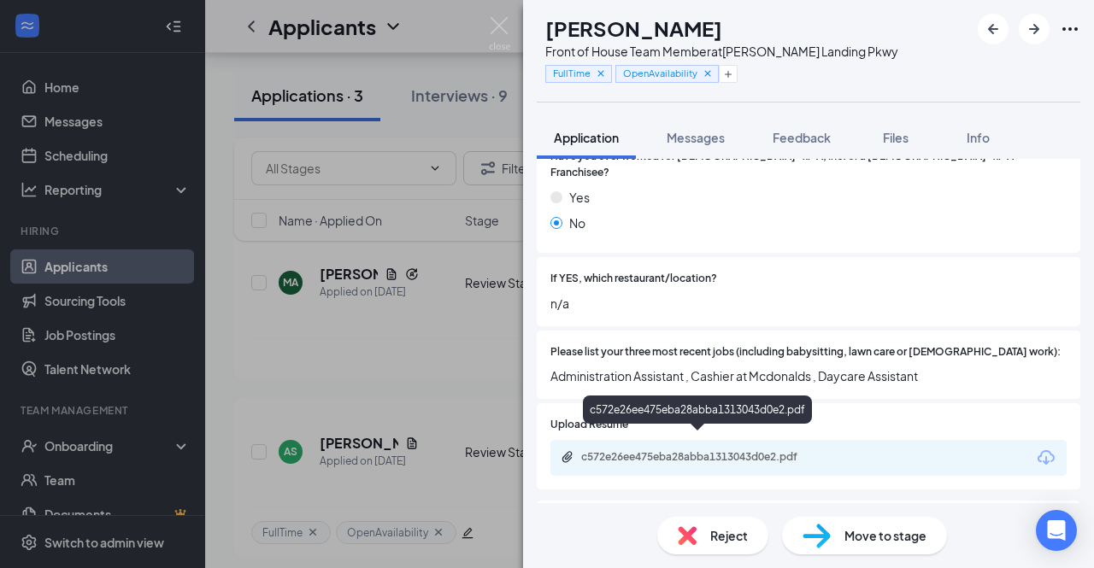
click at [760, 450] on div "c572e26ee475eba28abba1313043d0e2.pdf" at bounding box center [700, 457] width 239 height 14
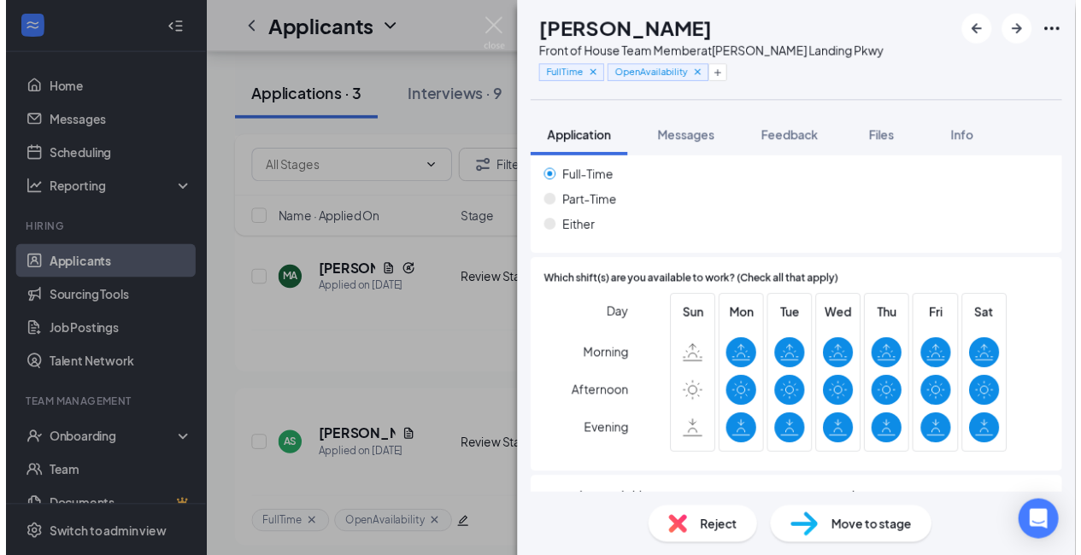
scroll to position [1263, 0]
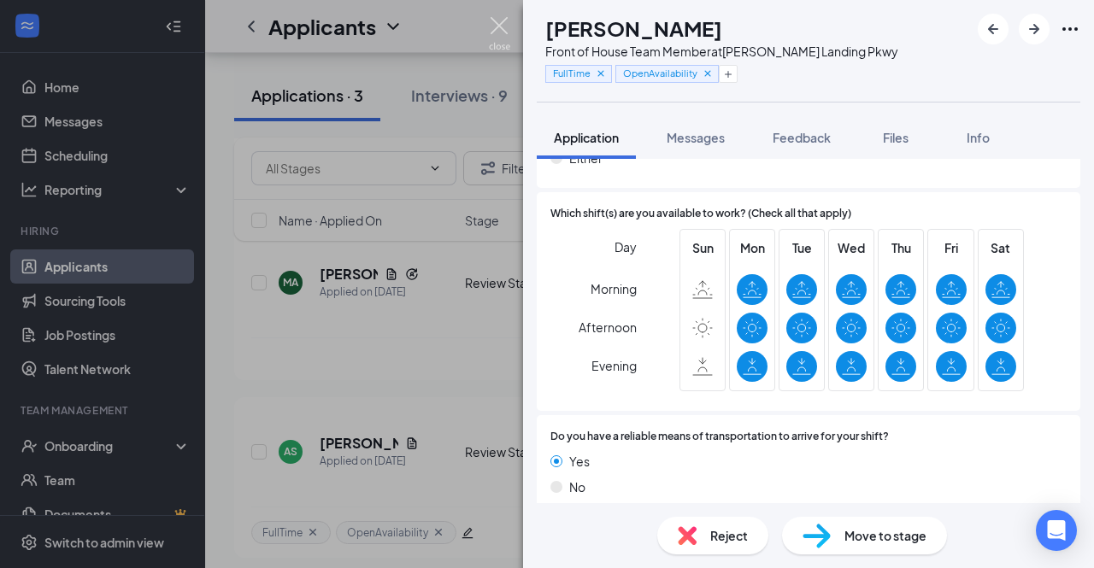
click at [504, 21] on img at bounding box center [499, 33] width 21 height 33
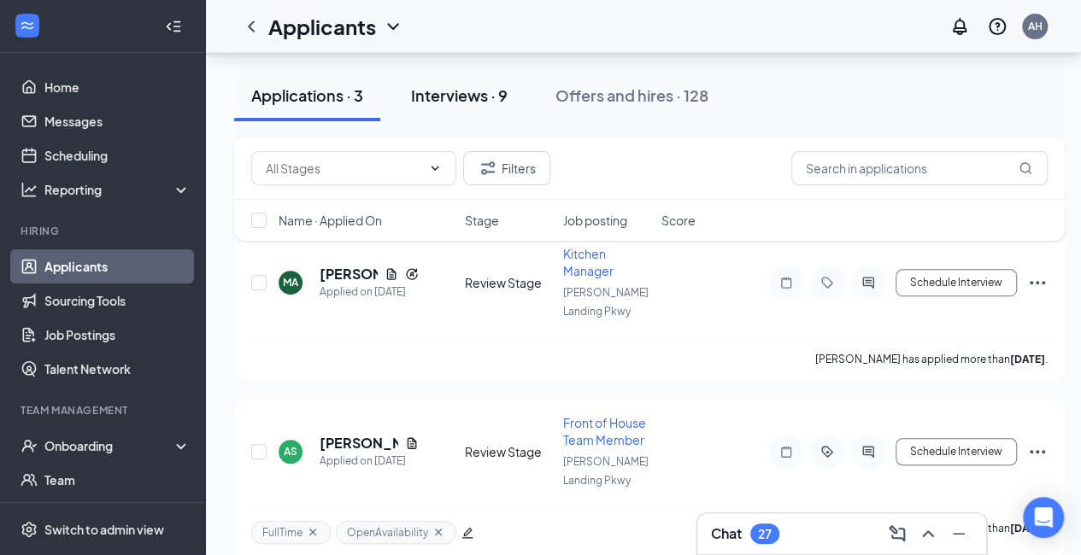
click at [465, 97] on div "Interviews · 9" at bounding box center [459, 95] width 97 height 21
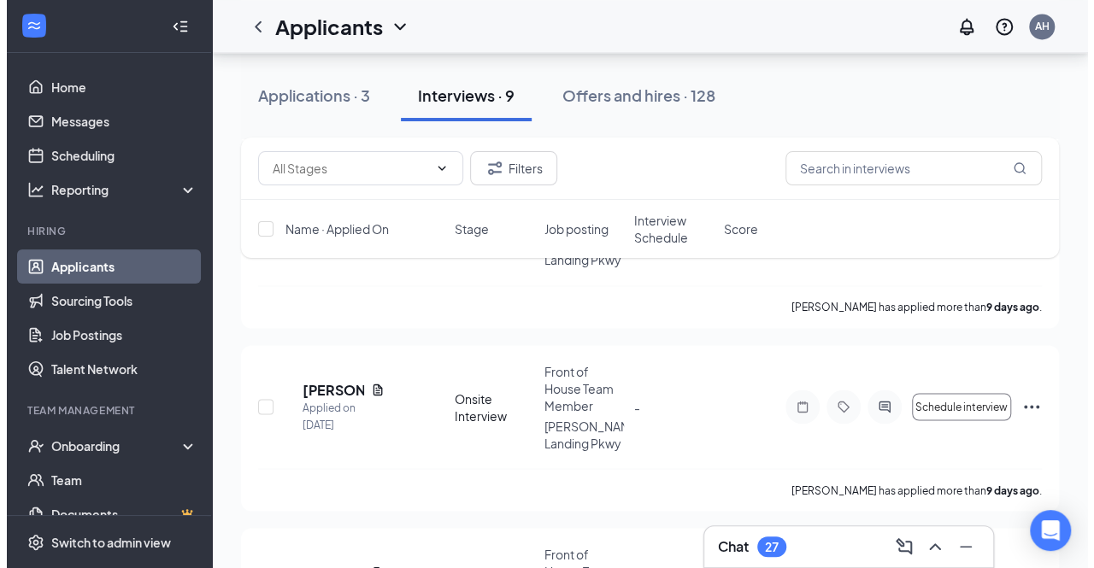
scroll to position [1379, 0]
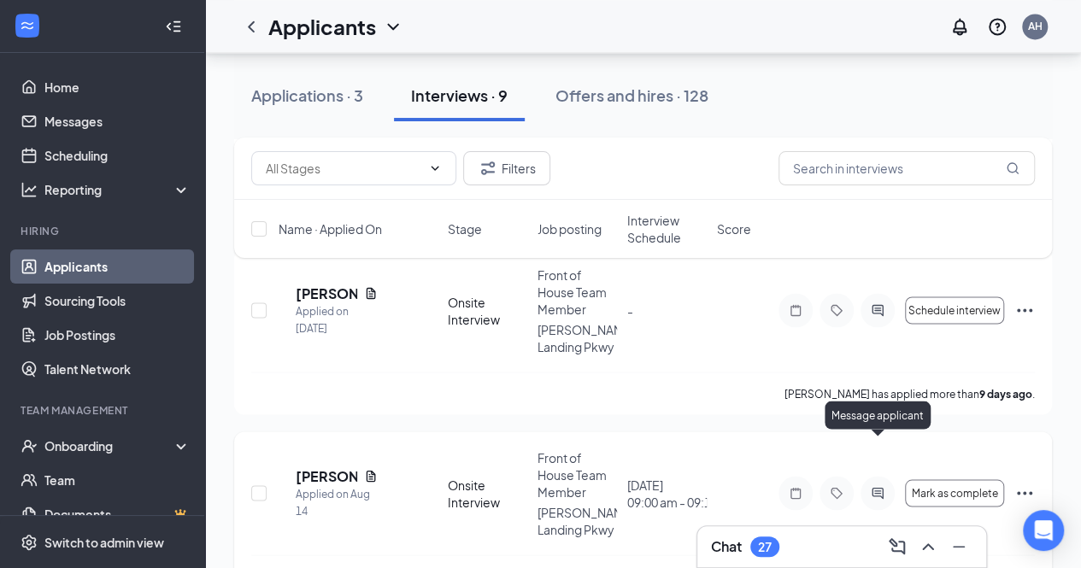
click at [874, 476] on div at bounding box center [877, 493] width 34 height 34
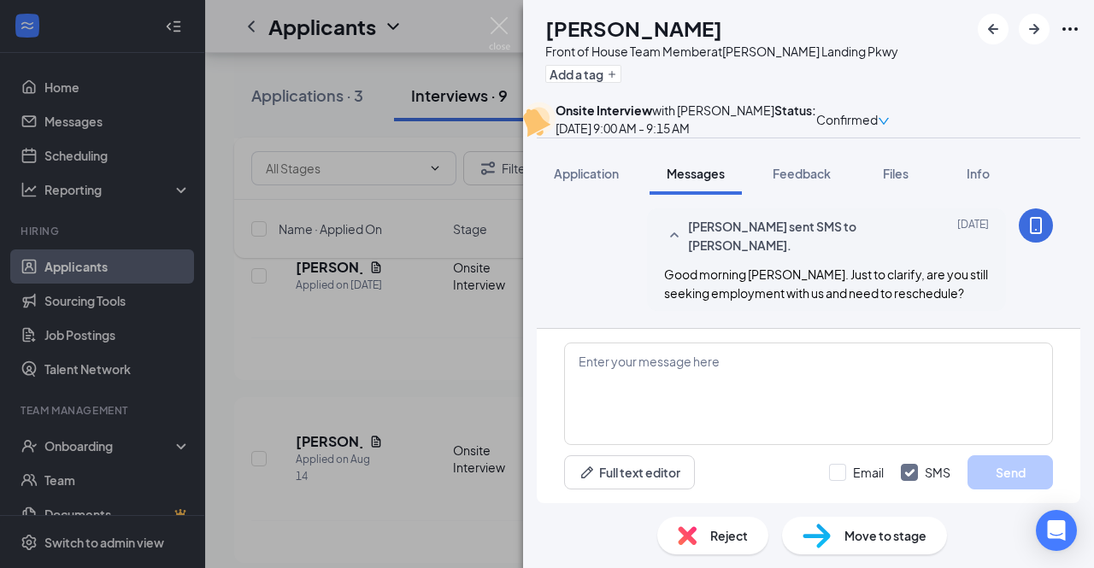
scroll to position [877, 0]
click at [497, 25] on img at bounding box center [499, 33] width 21 height 33
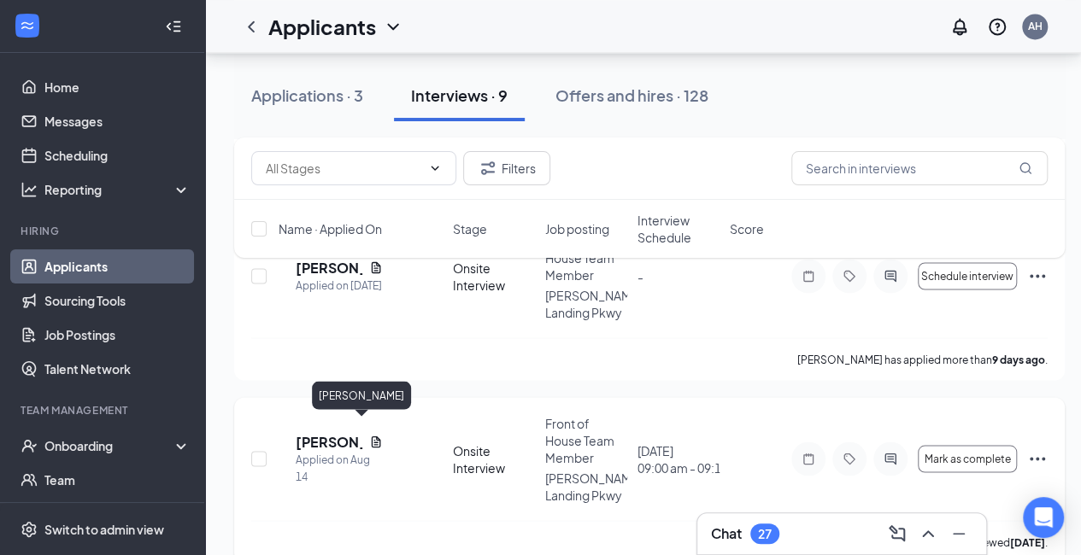
click at [360, 434] on h5 "[PERSON_NAME]" at bounding box center [329, 441] width 67 height 19
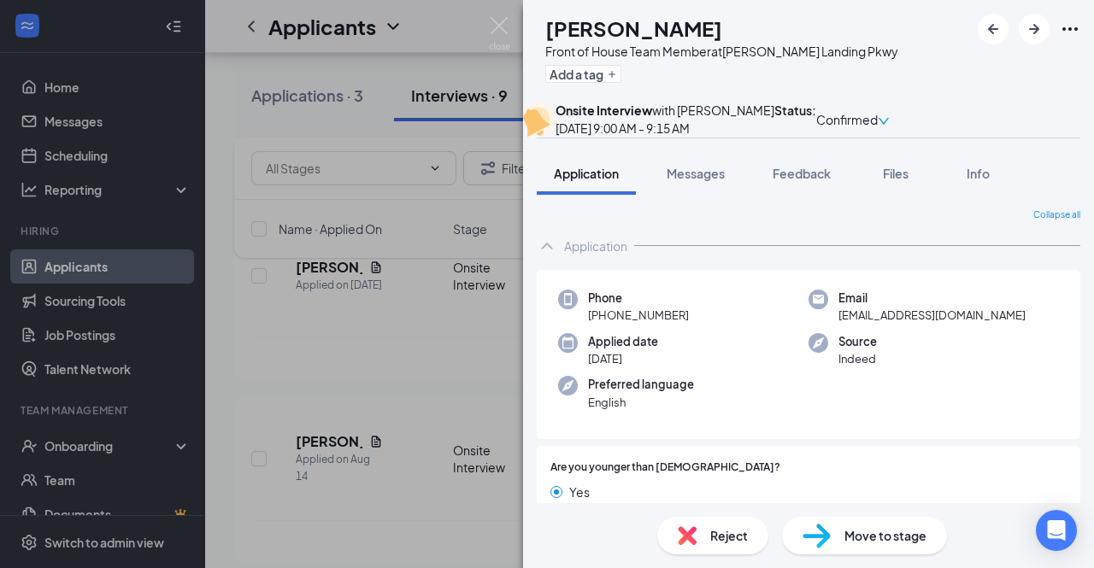
click at [716, 548] on div "Reject" at bounding box center [712, 536] width 111 height 38
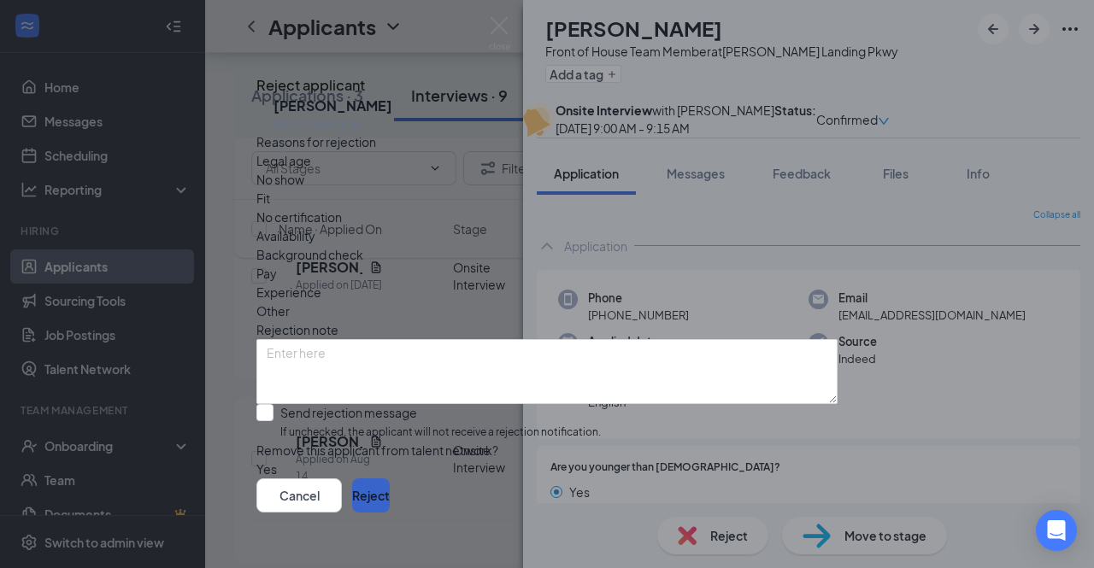
click at [390, 490] on button "Reject" at bounding box center [371, 495] width 38 height 34
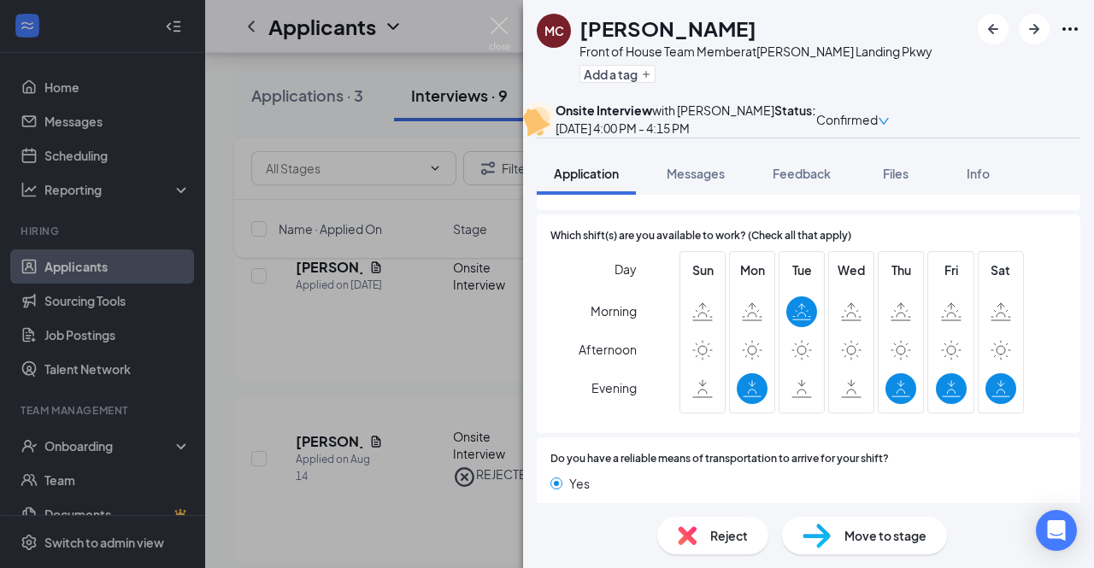
scroll to position [1336, 0]
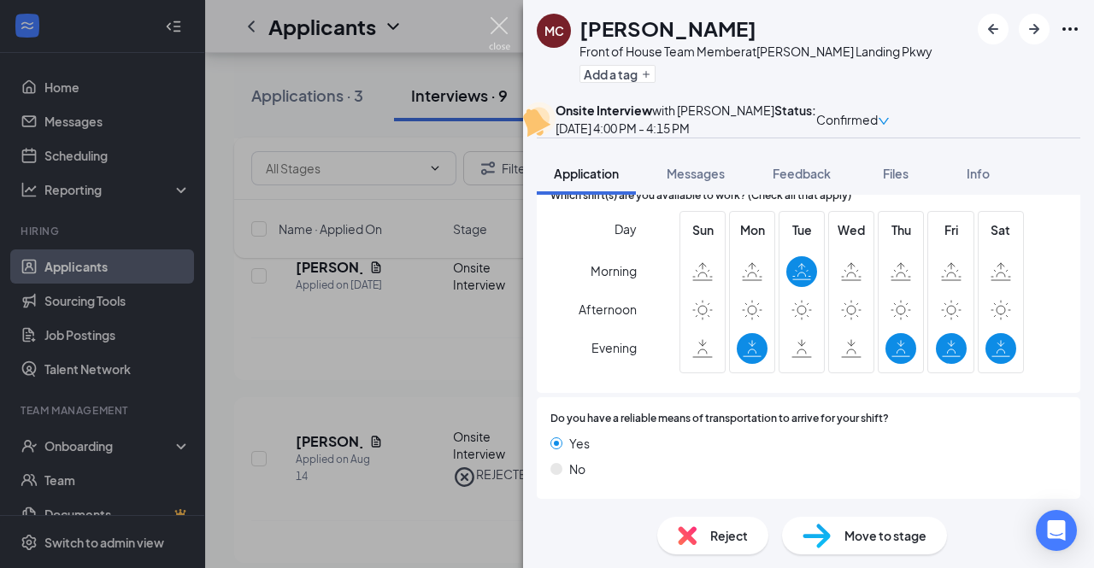
click at [496, 38] on img at bounding box center [499, 33] width 21 height 33
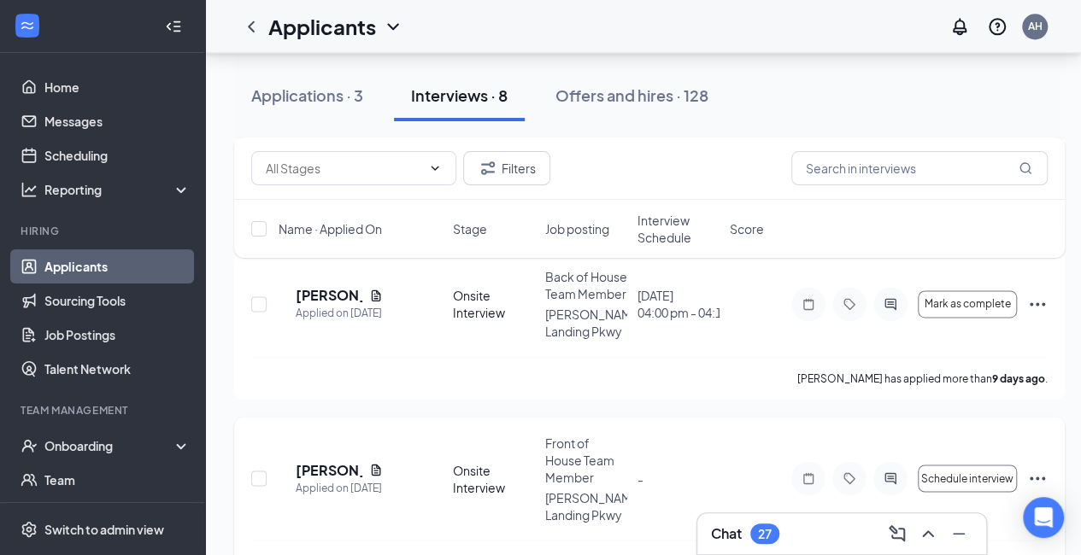
scroll to position [1214, 0]
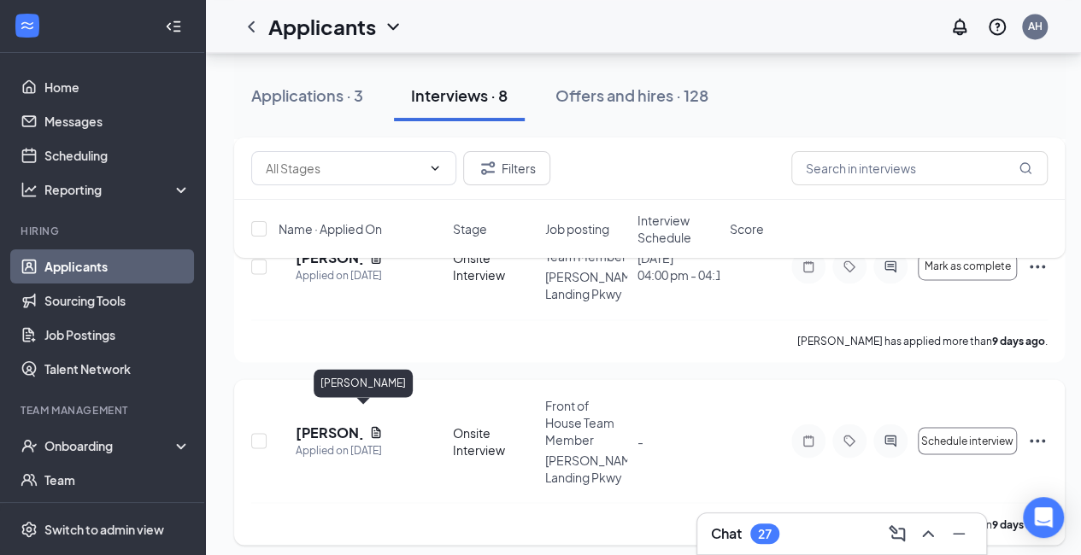
click at [328, 423] on h5 "[PERSON_NAME]" at bounding box center [329, 432] width 67 height 19
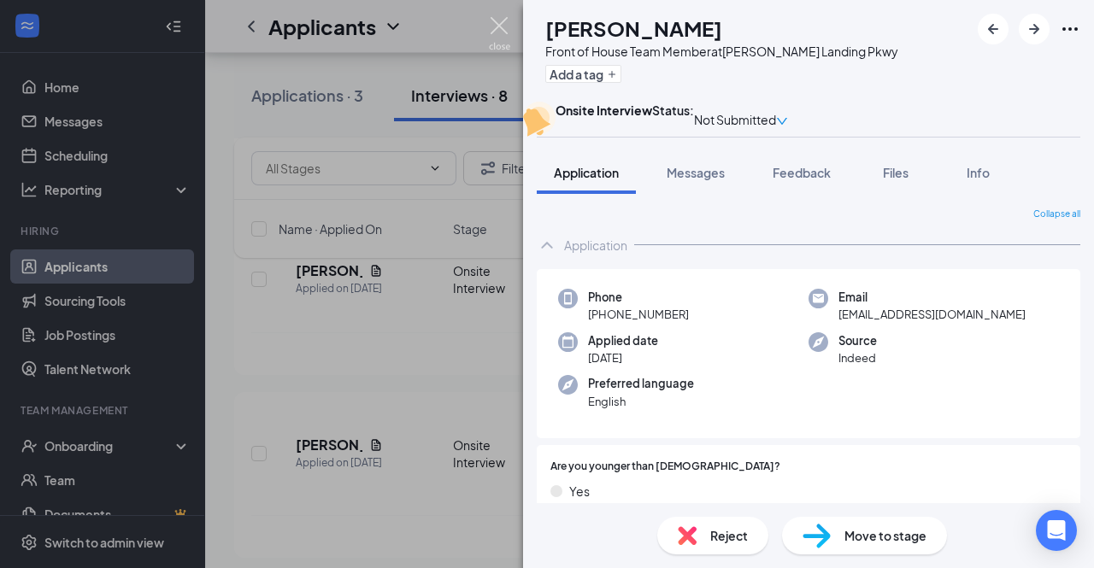
click at [506, 32] on img at bounding box center [499, 33] width 21 height 33
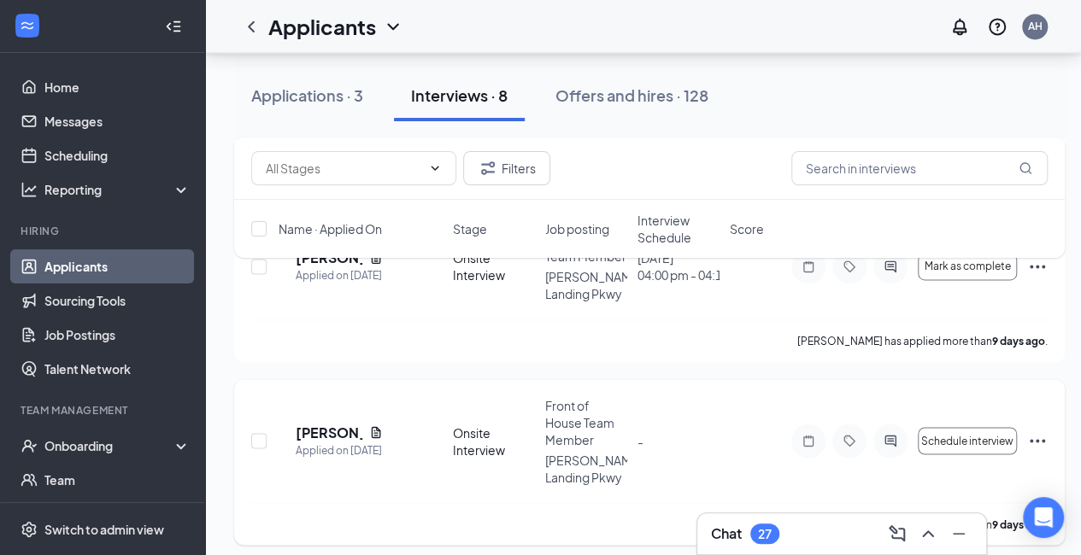
scroll to position [1213, 0]
click at [703, 449] on div "[PERSON_NAME] [PERSON_NAME] Applied on [DATE] Onsite Interview Front of House T…" at bounding box center [649, 450] width 796 height 106
click at [889, 425] on div at bounding box center [890, 442] width 34 height 34
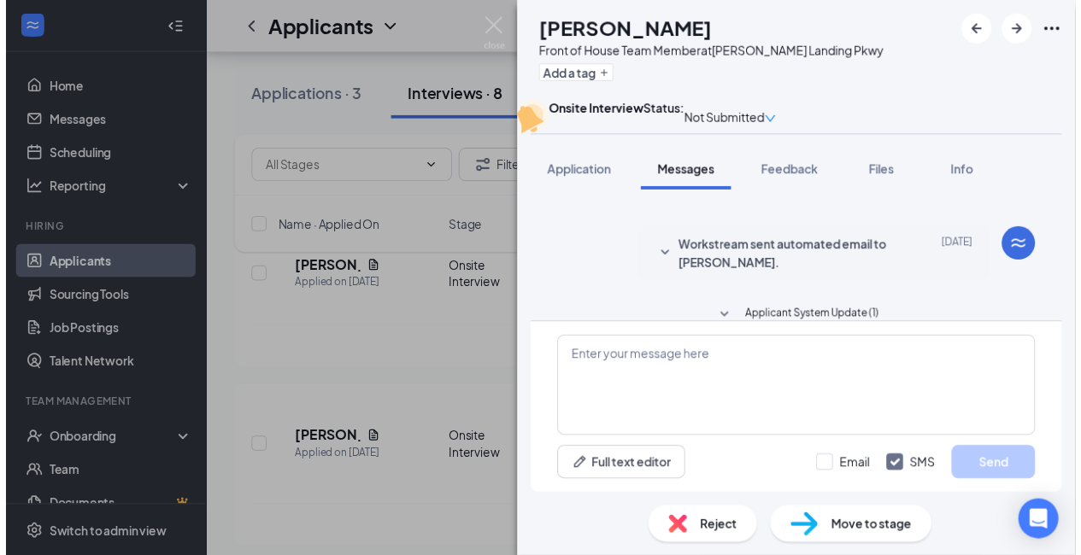
scroll to position [137, 0]
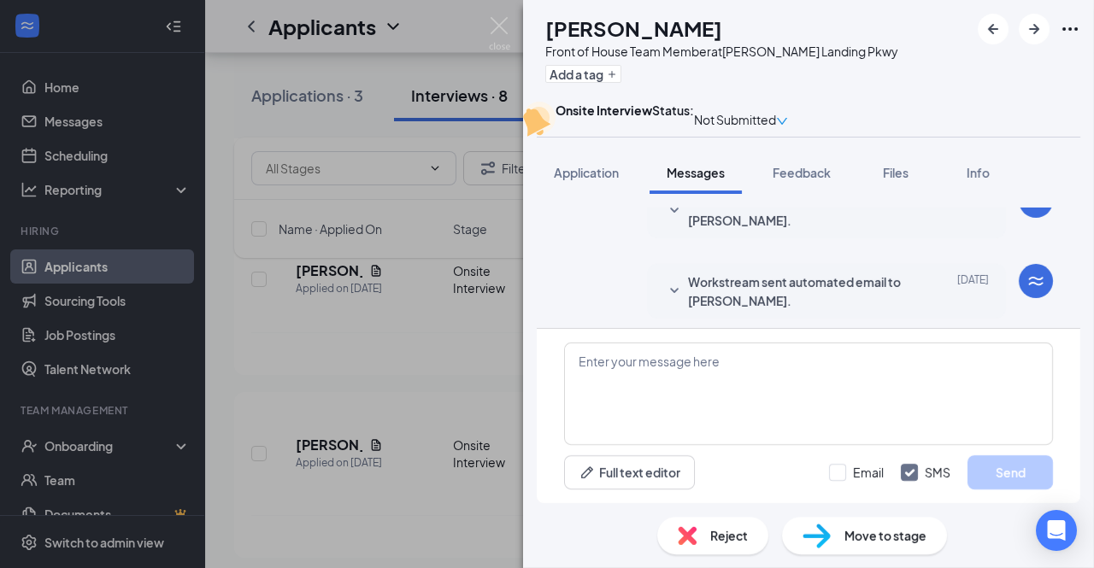
click at [733, 548] on div "Reject" at bounding box center [712, 536] width 111 height 38
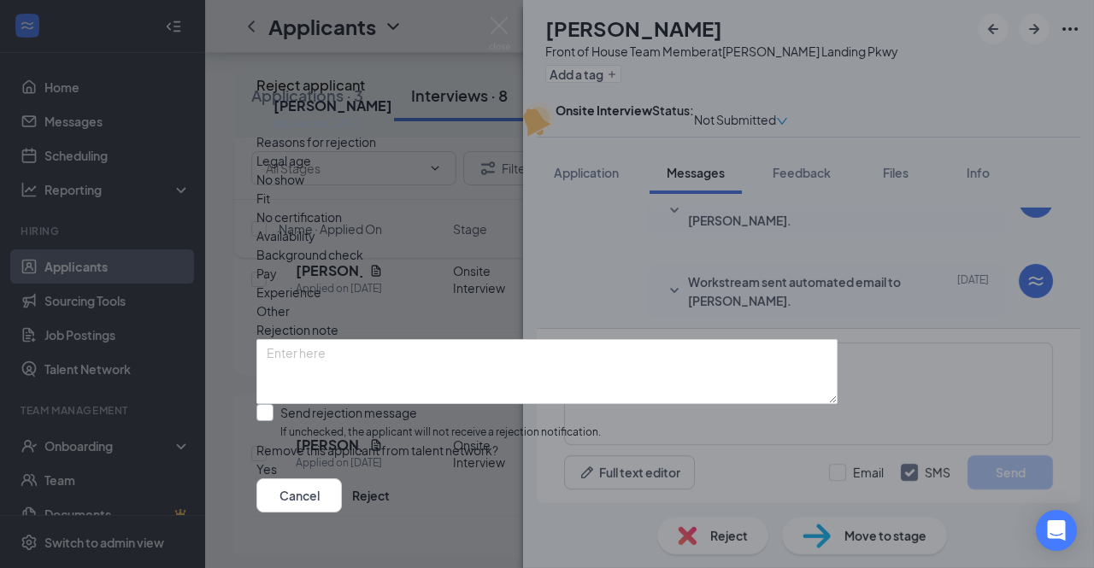
click at [290, 408] on input "Send rejection message If unchecked, the applicant will not receive a rejection…" at bounding box center [428, 422] width 344 height 37
checkbox input "true"
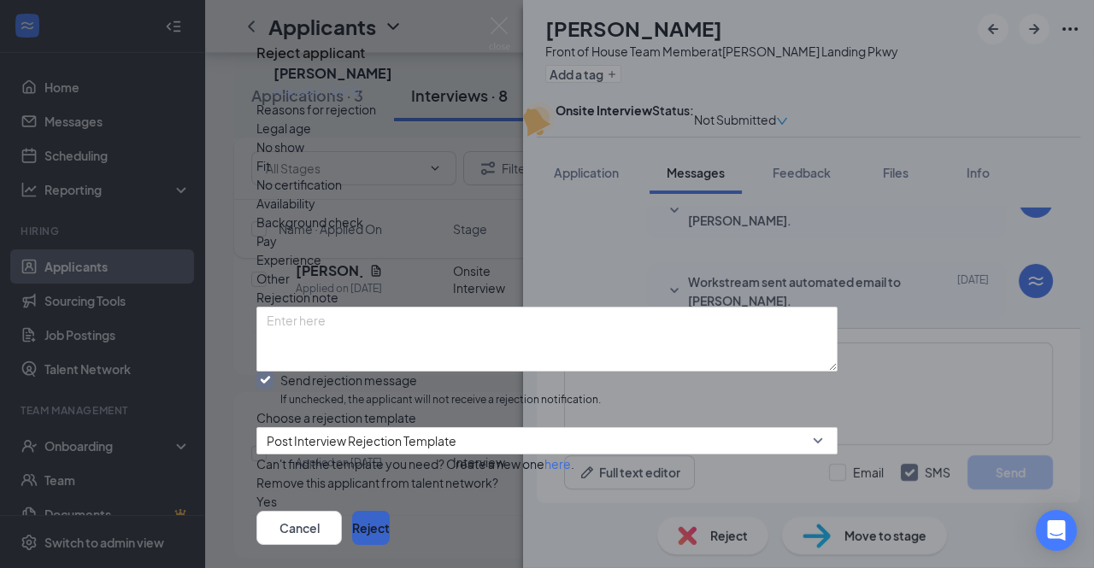
click at [390, 511] on button "Reject" at bounding box center [371, 528] width 38 height 34
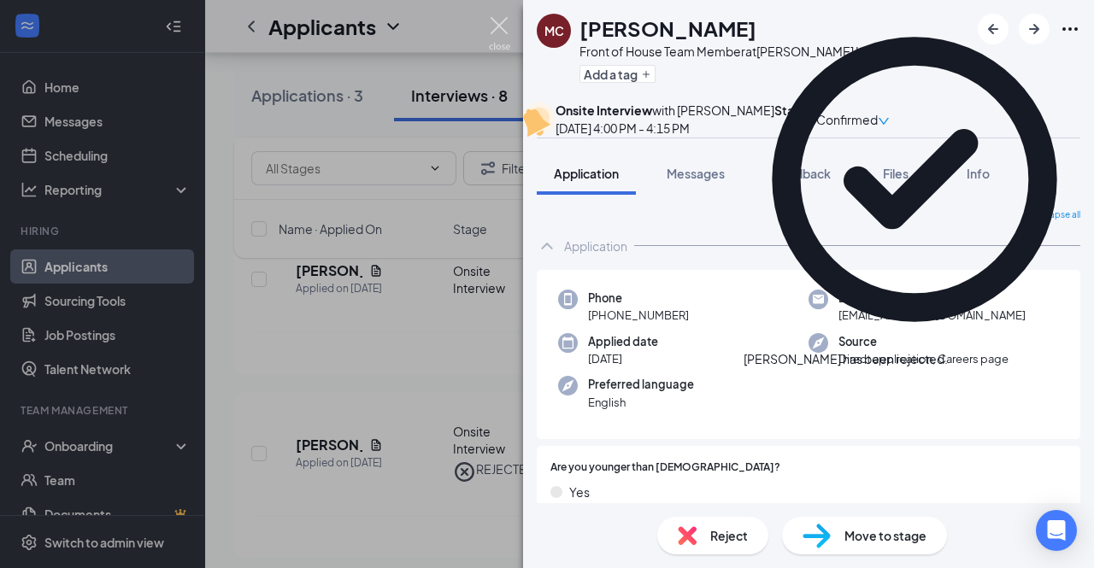
click at [491, 32] on img at bounding box center [499, 33] width 21 height 33
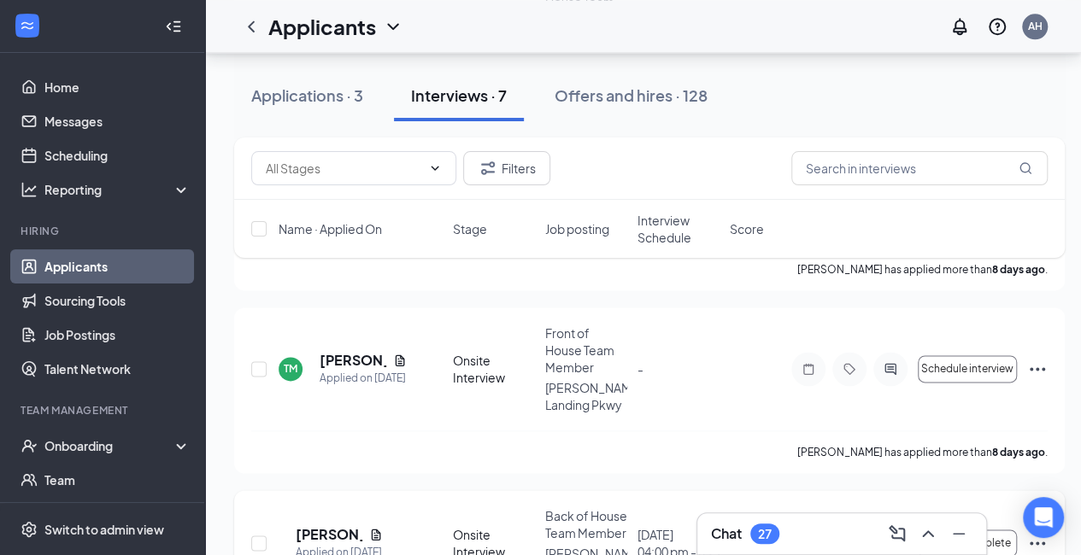
scroll to position [924, 6]
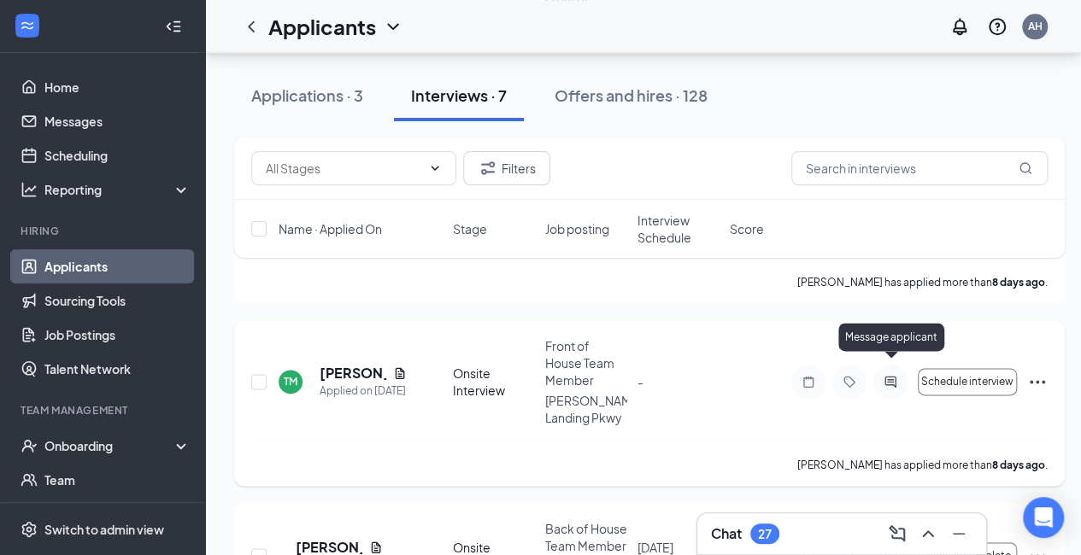
click at [882, 375] on icon "ActiveChat" at bounding box center [890, 382] width 21 height 14
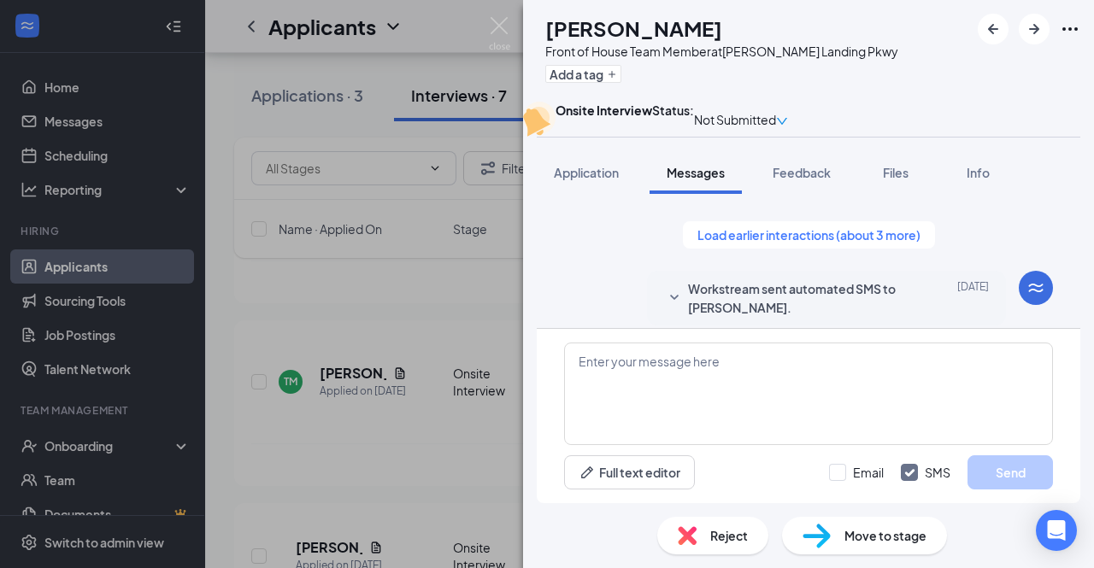
click at [693, 554] on div "Reject Move to stage" at bounding box center [808, 535] width 571 height 65
click at [683, 526] on img at bounding box center [687, 535] width 19 height 19
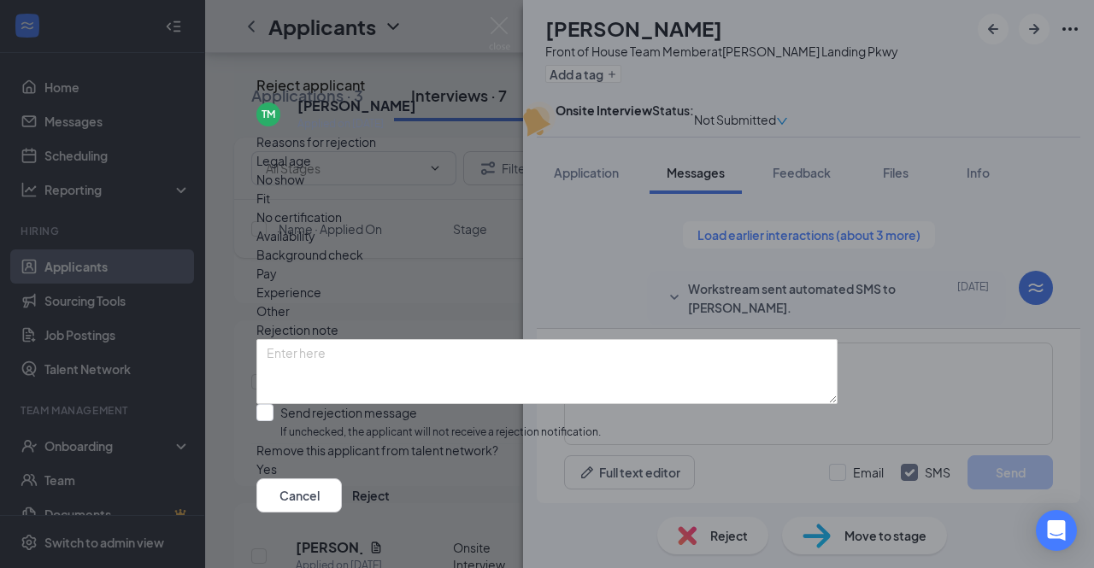
click at [615, 278] on div "Reasons for rejection Legal age No show Fit No certification Availability Backg…" at bounding box center [546, 305] width 581 height 346
click at [262, 398] on div "TM [PERSON_NAME] Applied on [DATE] Reasons for rejection Legal age No show Fit …" at bounding box center [546, 288] width 581 height 382
click at [285, 404] on input "Send rejection message If unchecked, the applicant will not receive a rejection…" at bounding box center [428, 422] width 344 height 37
checkbox input "true"
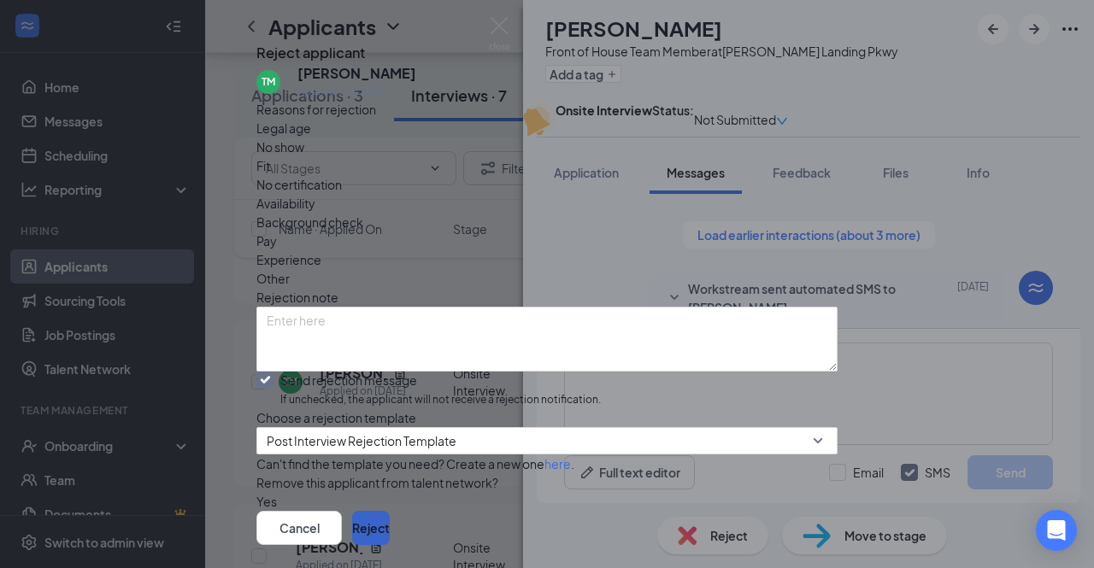
click at [390, 511] on button "Reject" at bounding box center [371, 528] width 38 height 34
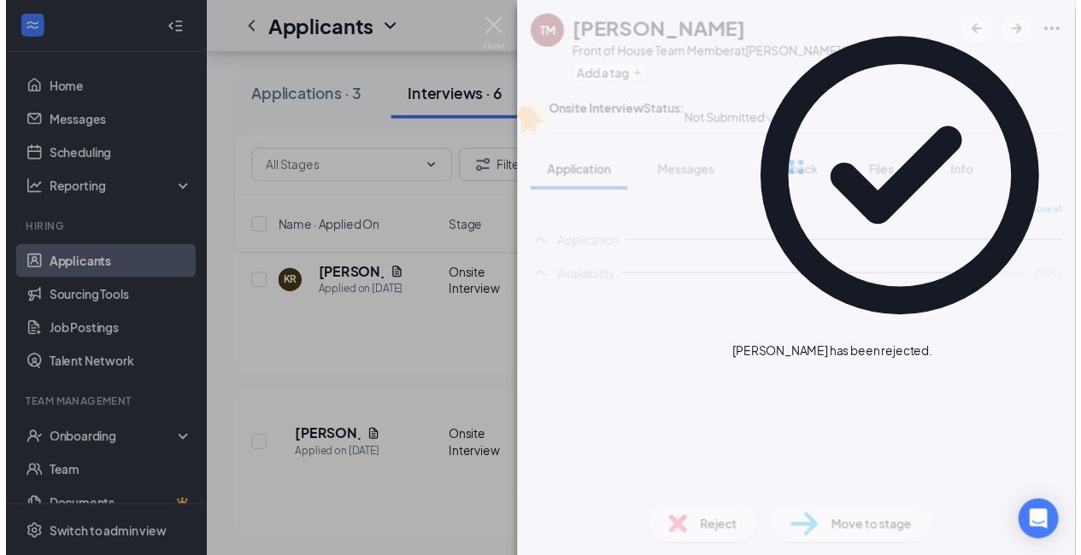
scroll to position [846, 0]
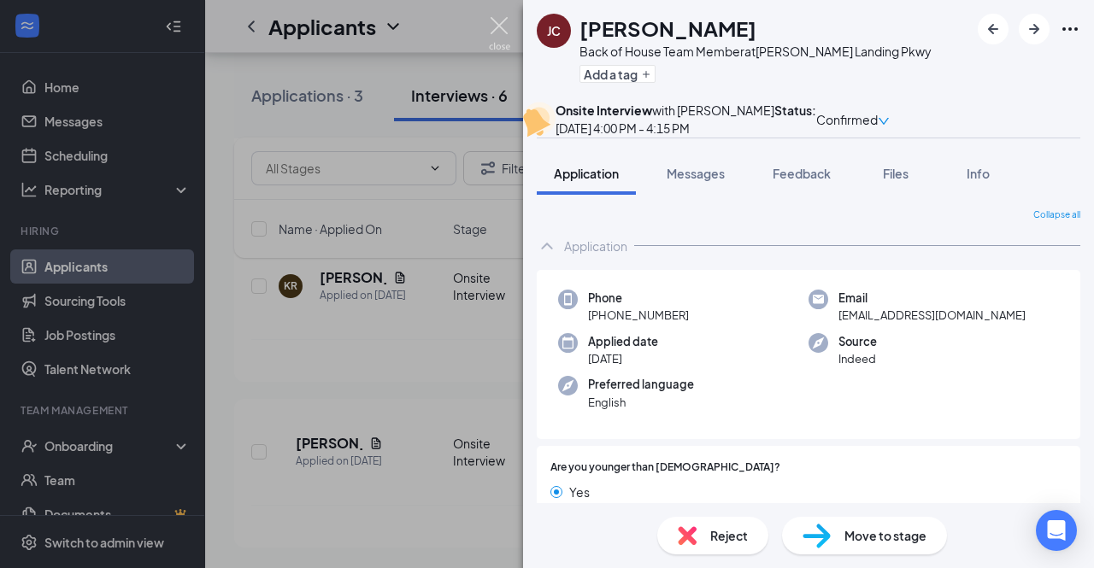
click at [498, 26] on img at bounding box center [499, 33] width 21 height 33
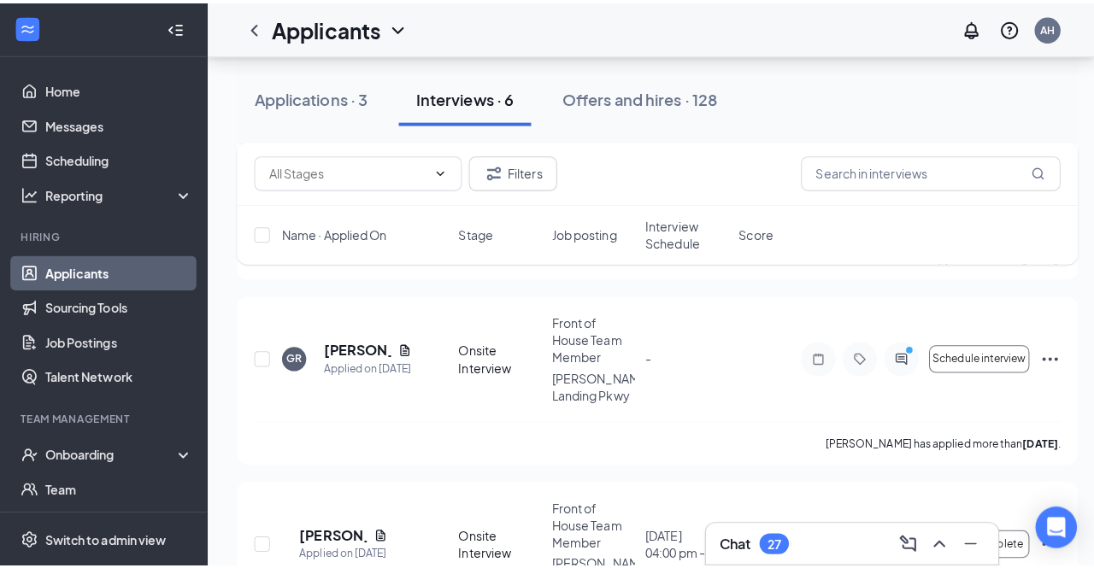
scroll to position [236, 0]
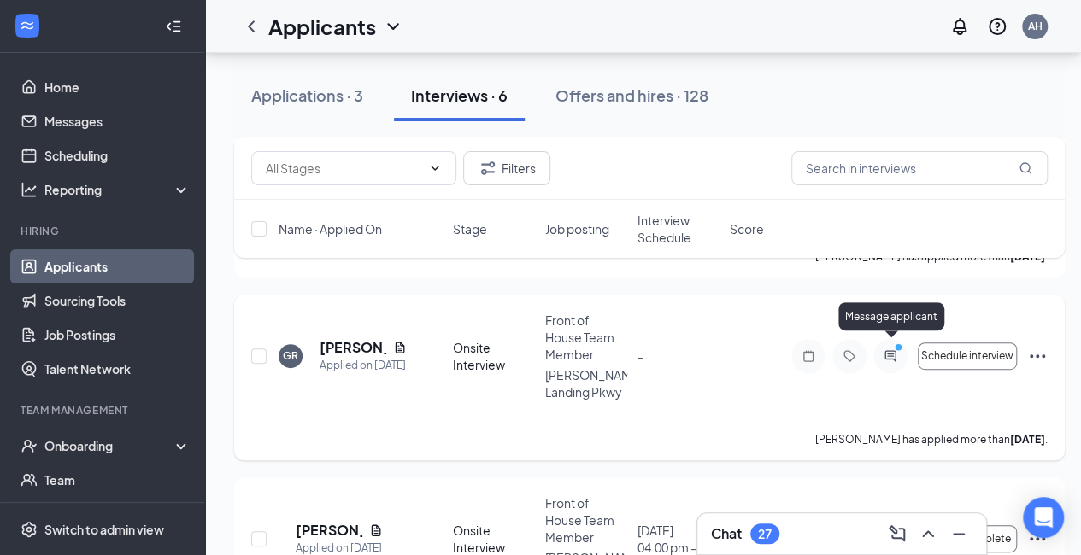
click at [887, 349] on icon "ActiveChat" at bounding box center [890, 356] width 21 height 14
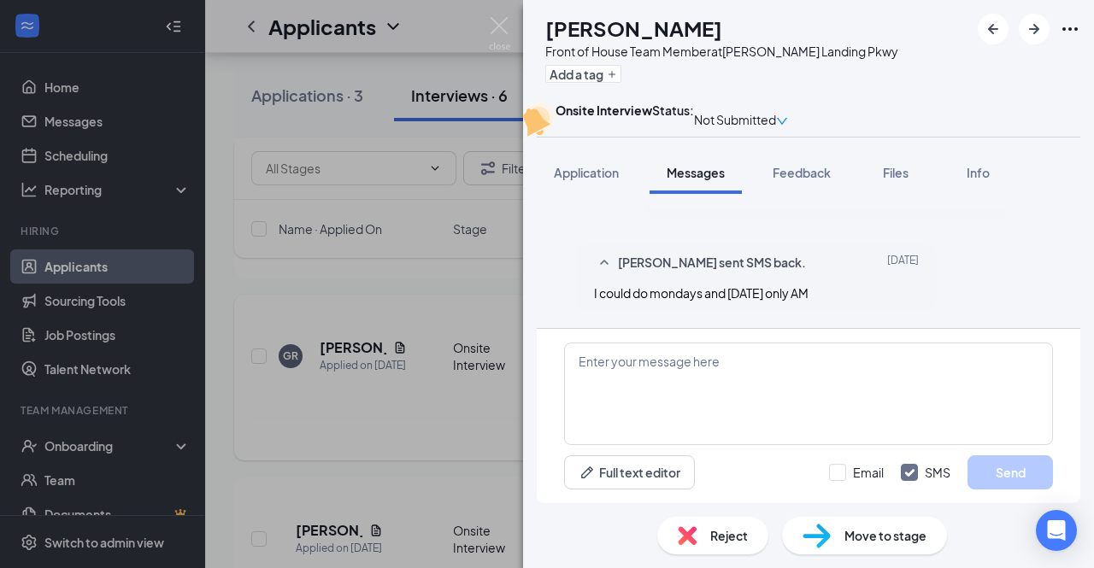
scroll to position [853, 0]
click at [762, 376] on textarea at bounding box center [808, 394] width 489 height 103
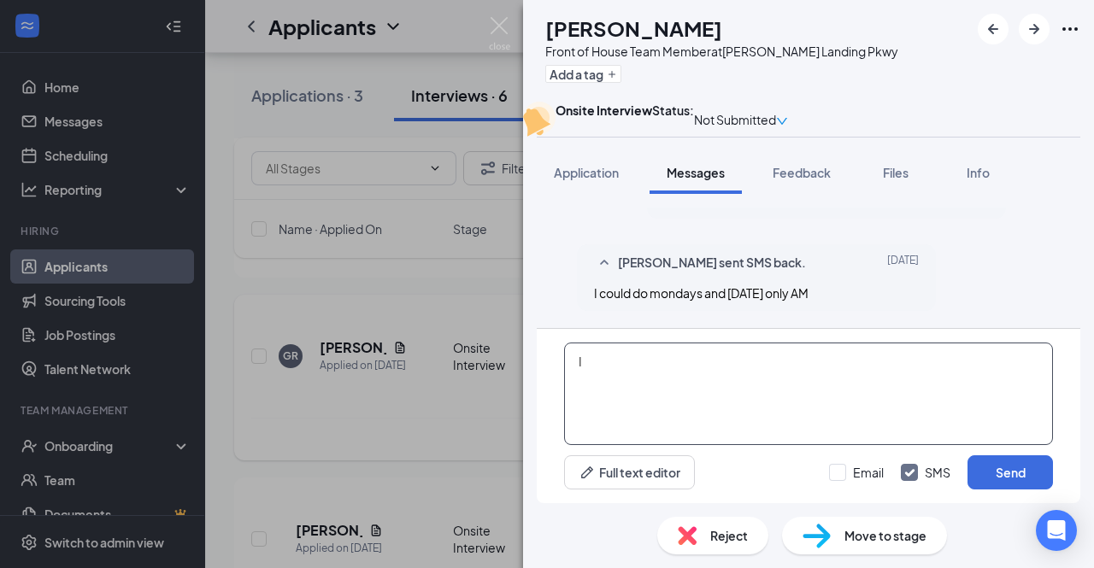
type textarea "I"
type textarea "What time would you be available [DATE] morning?"
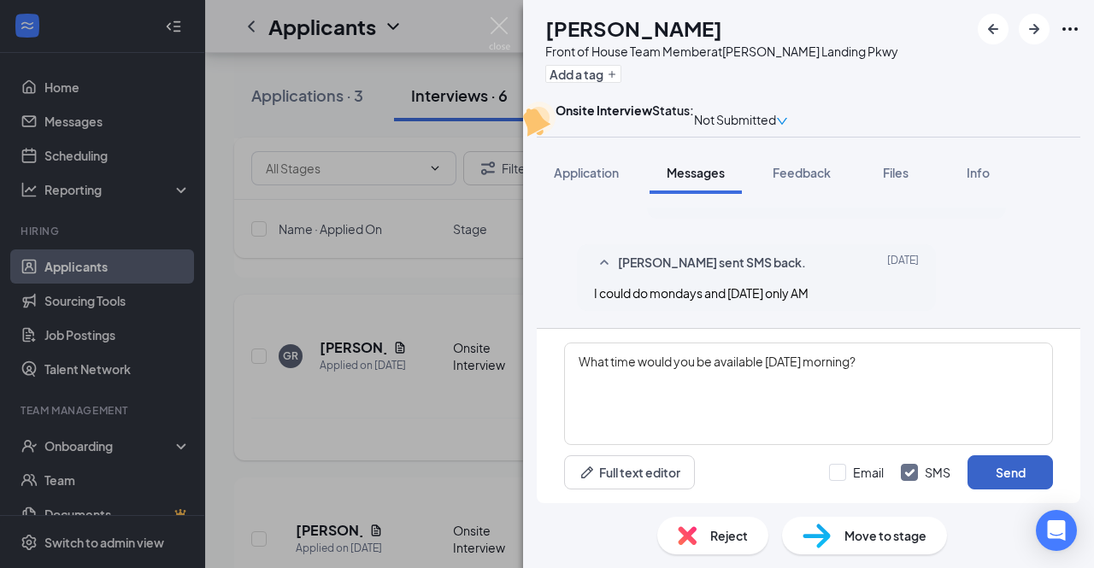
click at [977, 467] on button "Send" at bounding box center [1009, 472] width 85 height 34
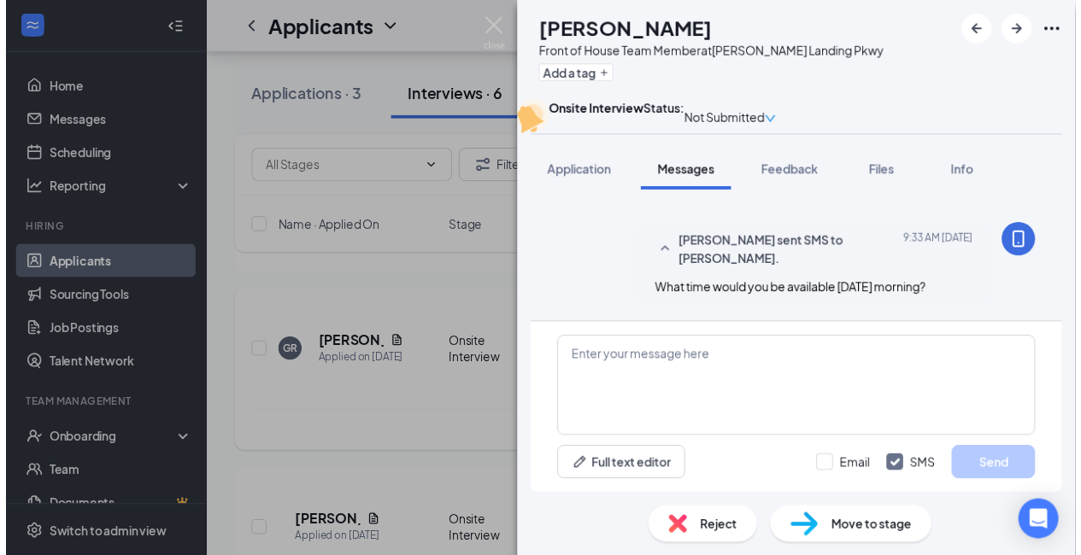
scroll to position [962, 0]
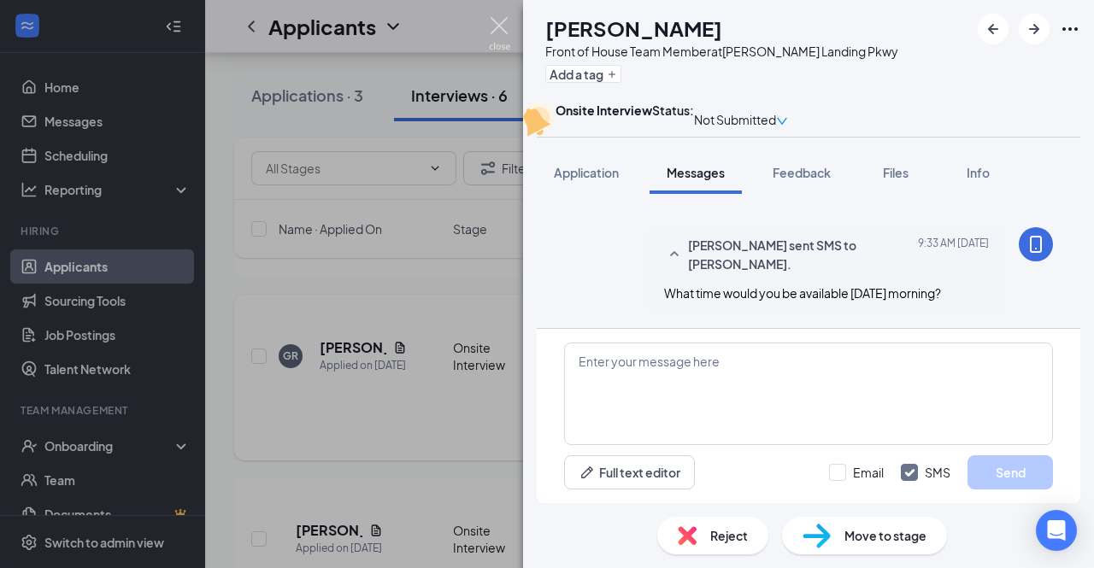
click at [506, 30] on img at bounding box center [499, 33] width 21 height 33
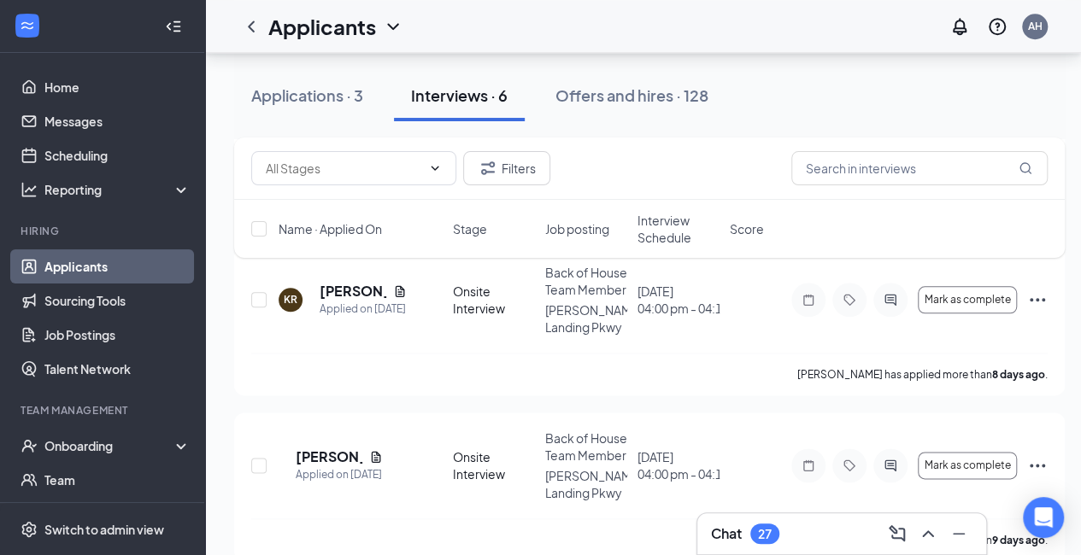
scroll to position [859, 0]
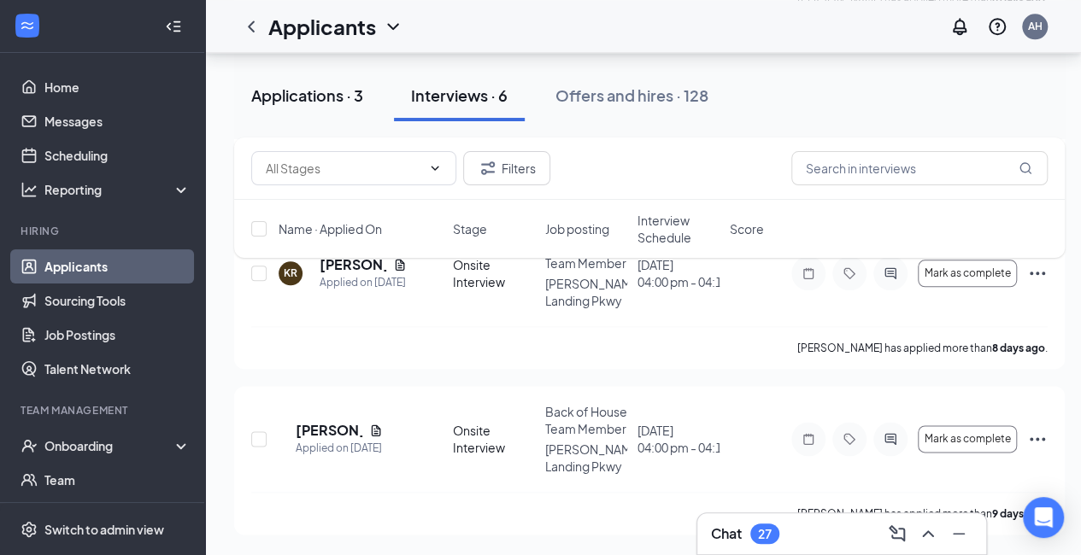
click at [323, 102] on div "Applications · 3" at bounding box center [307, 95] width 112 height 21
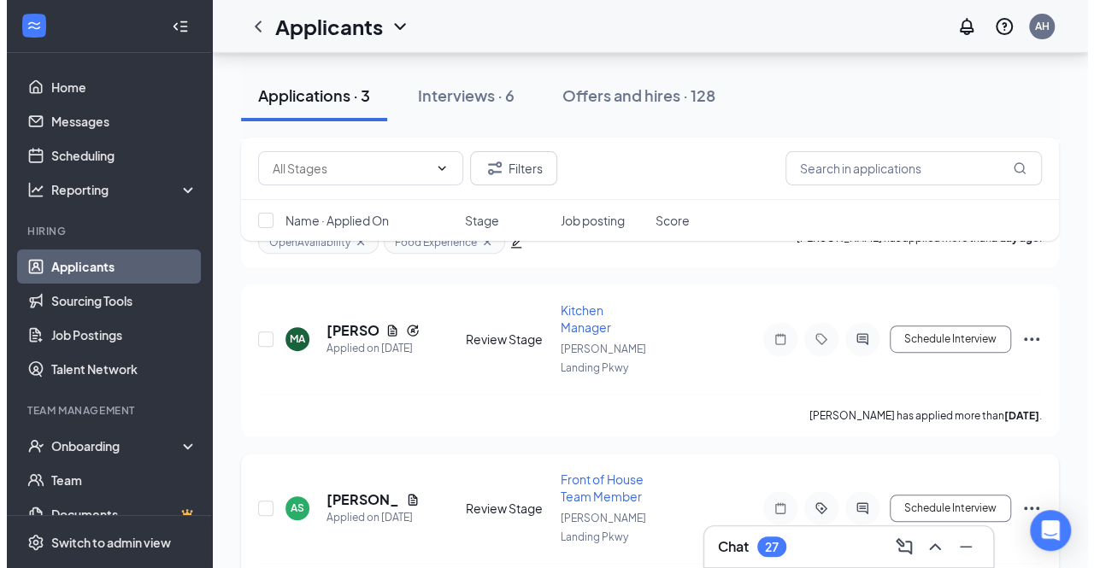
scroll to position [225, 0]
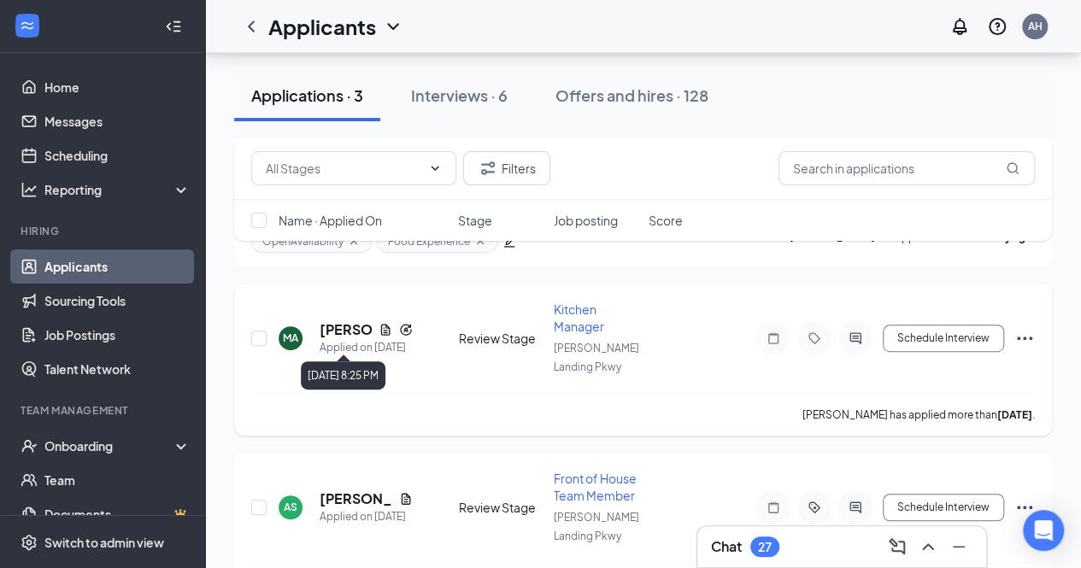
click at [331, 341] on div "Applied on [DATE]" at bounding box center [366, 347] width 93 height 17
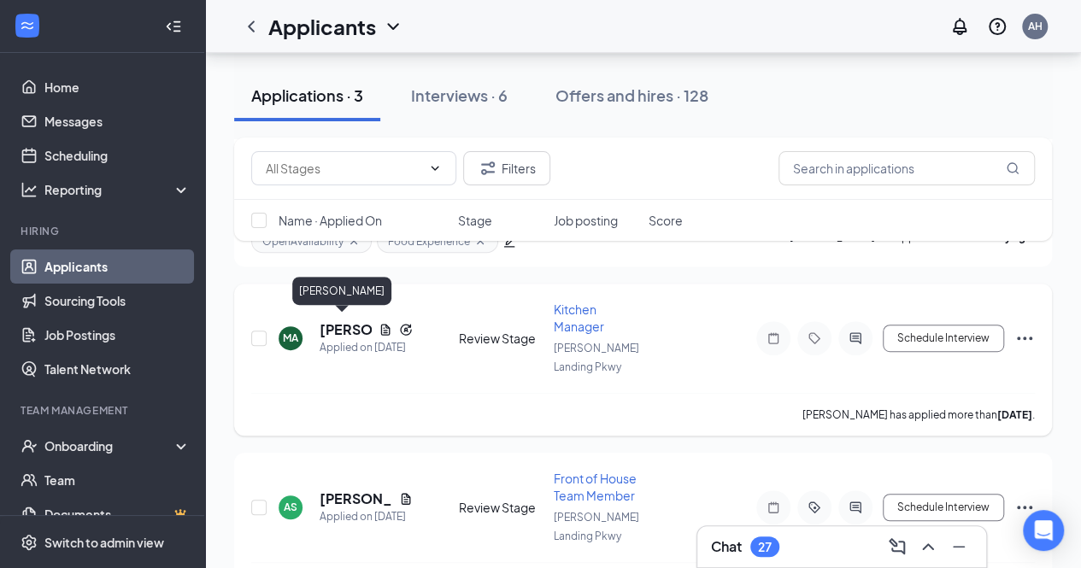
click at [328, 323] on h5 "[PERSON_NAME]" at bounding box center [346, 329] width 52 height 19
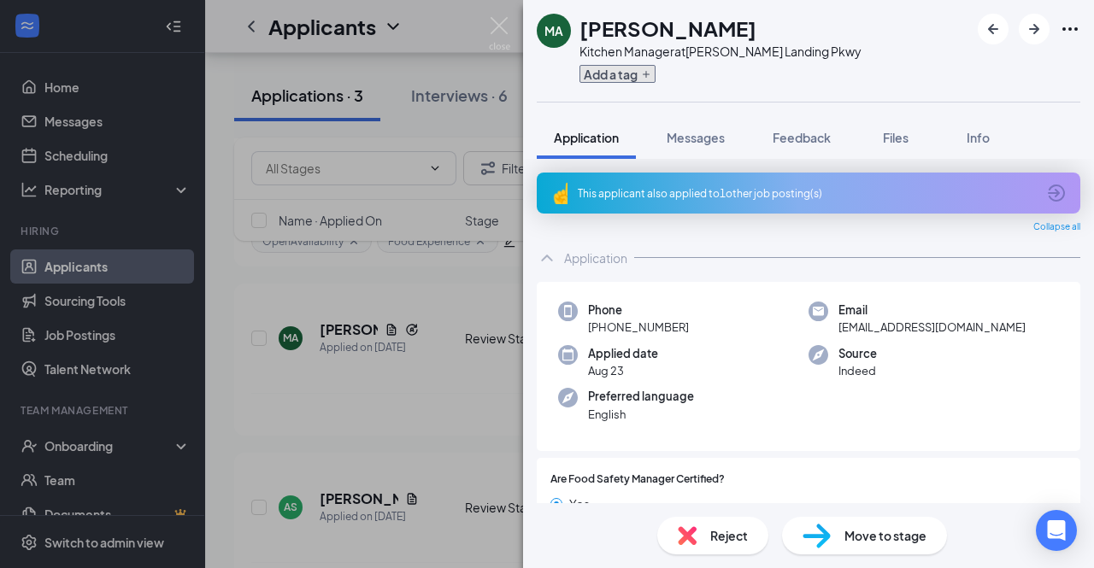
click at [601, 73] on button "Add a tag" at bounding box center [617, 74] width 76 height 18
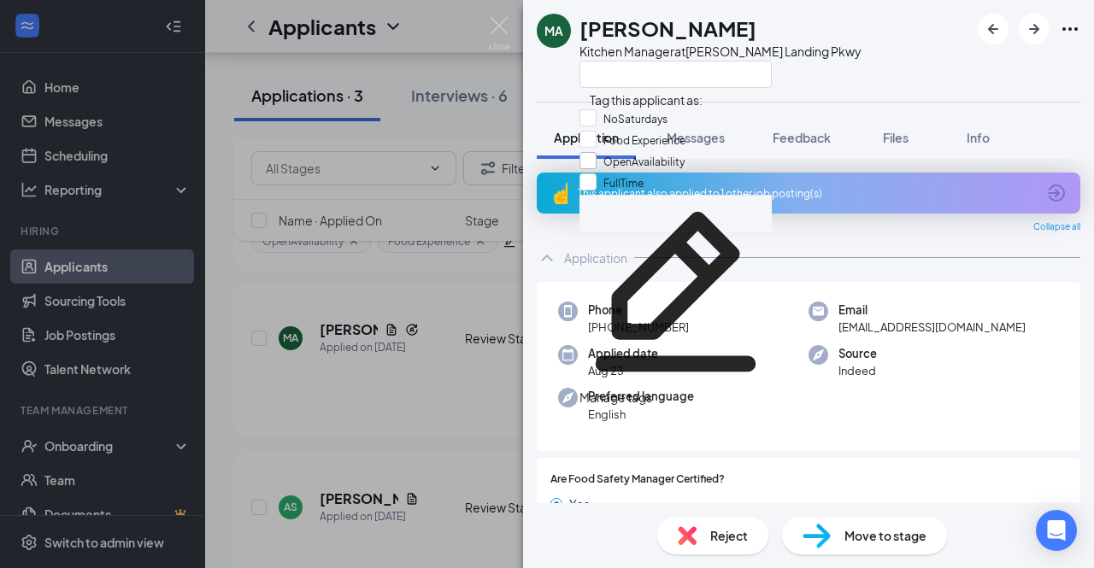
click at [604, 171] on input "OpenAvailability" at bounding box center [631, 161] width 105 height 19
checkbox input "true"
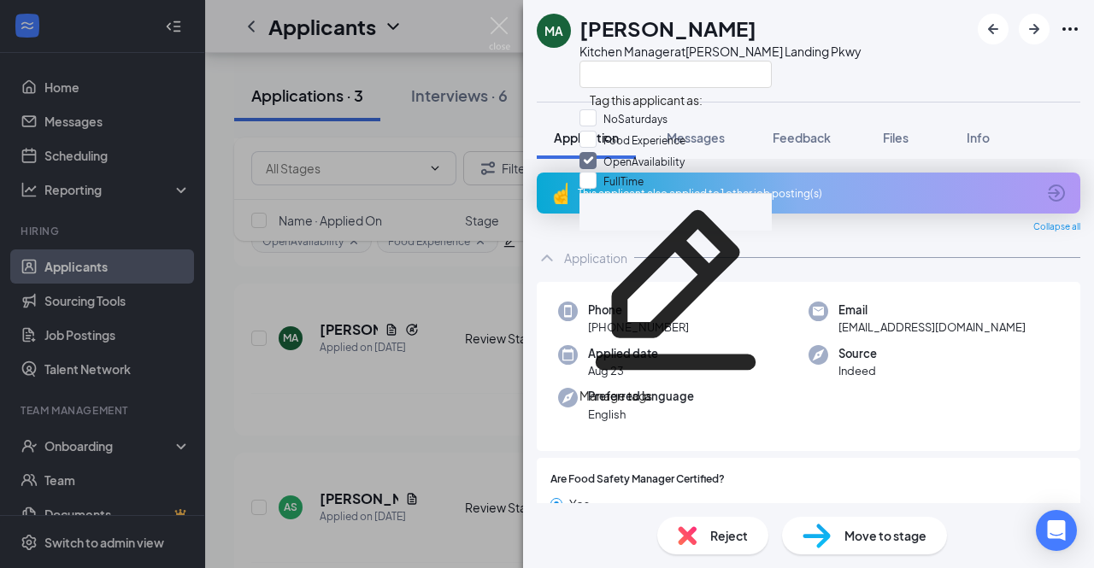
click at [588, 144] on div "Food Experience" at bounding box center [675, 141] width 192 height 21
checkbox input "true"
click at [796, 82] on div at bounding box center [720, 74] width 282 height 28
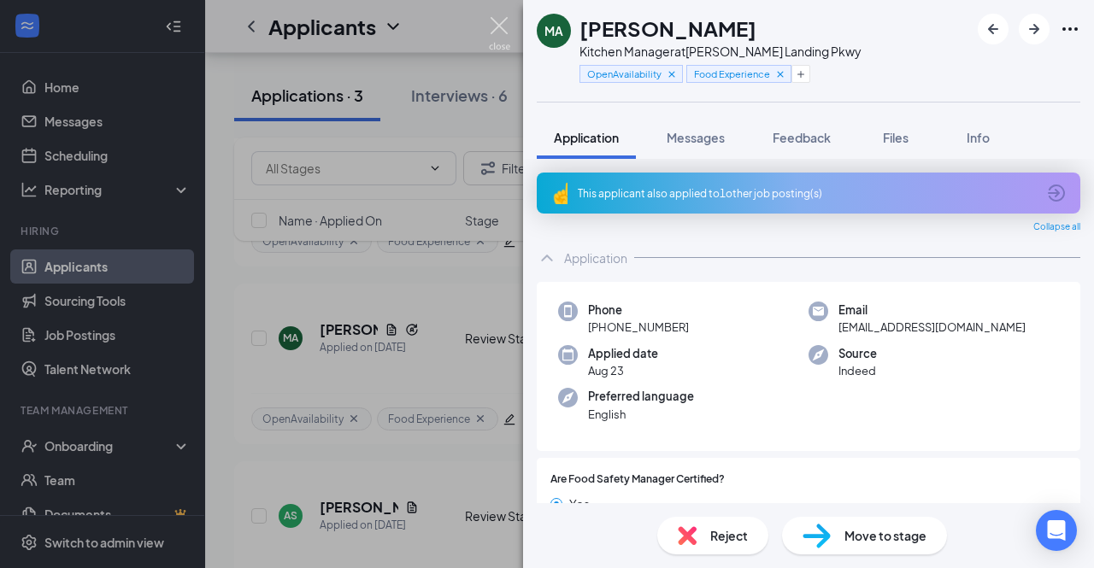
click at [499, 31] on img at bounding box center [499, 33] width 21 height 33
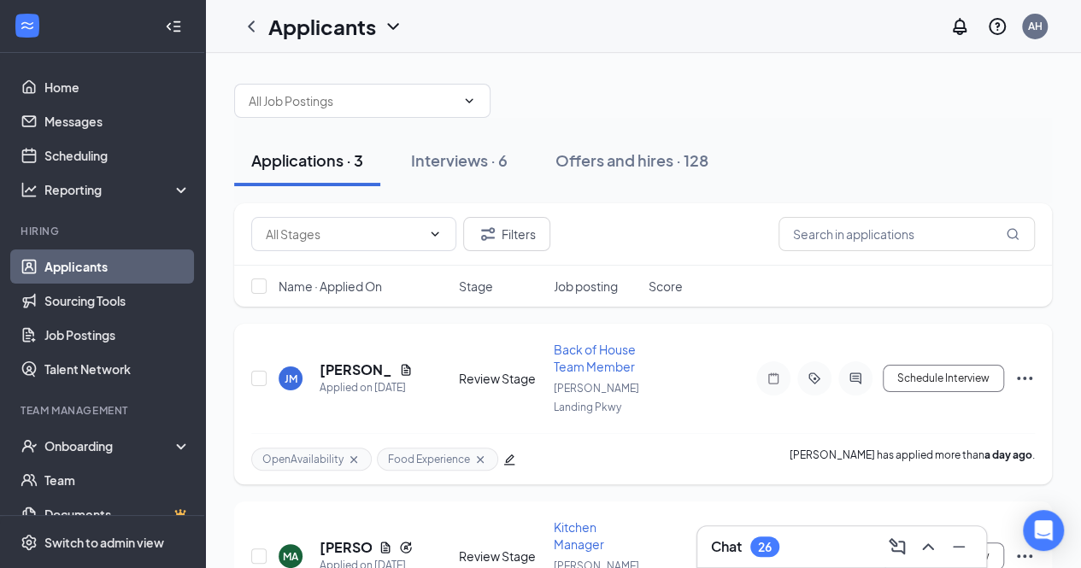
scroll to position [6, 0]
click at [984, 372] on button "Schedule Interview" at bounding box center [943, 379] width 121 height 27
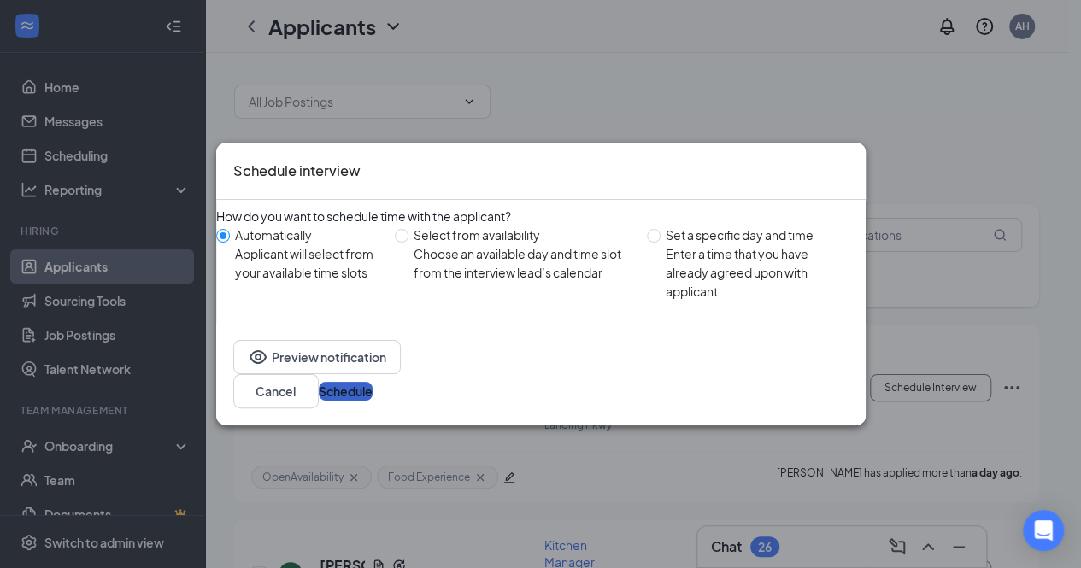
click at [372, 382] on button "Schedule" at bounding box center [346, 391] width 54 height 19
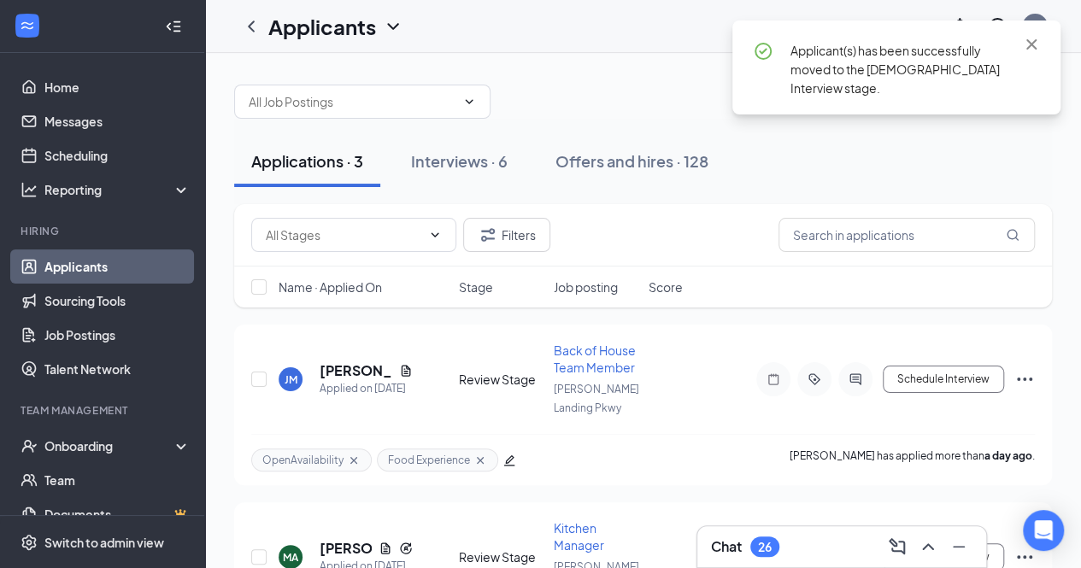
scroll to position [114, 0]
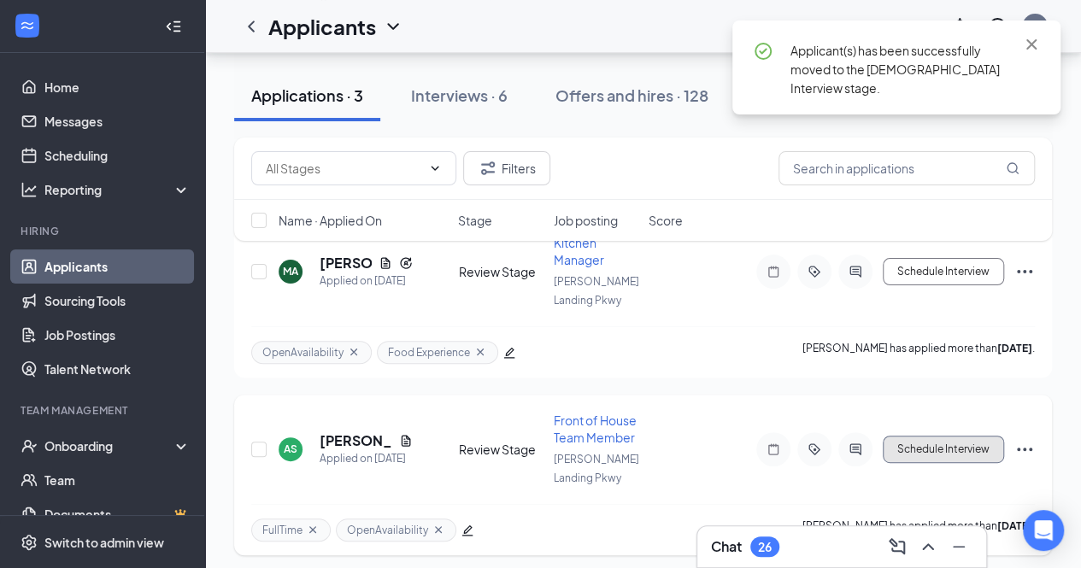
click at [907, 442] on button "Schedule Interview" at bounding box center [943, 449] width 121 height 27
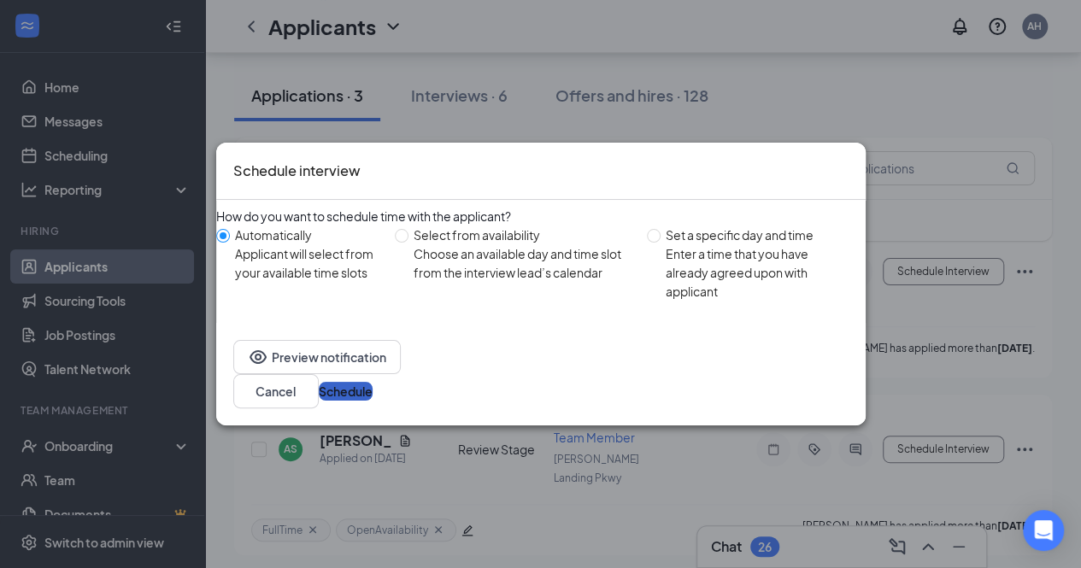
click at [372, 390] on button "Schedule" at bounding box center [346, 391] width 54 height 19
